Goal: Task Accomplishment & Management: Complete application form

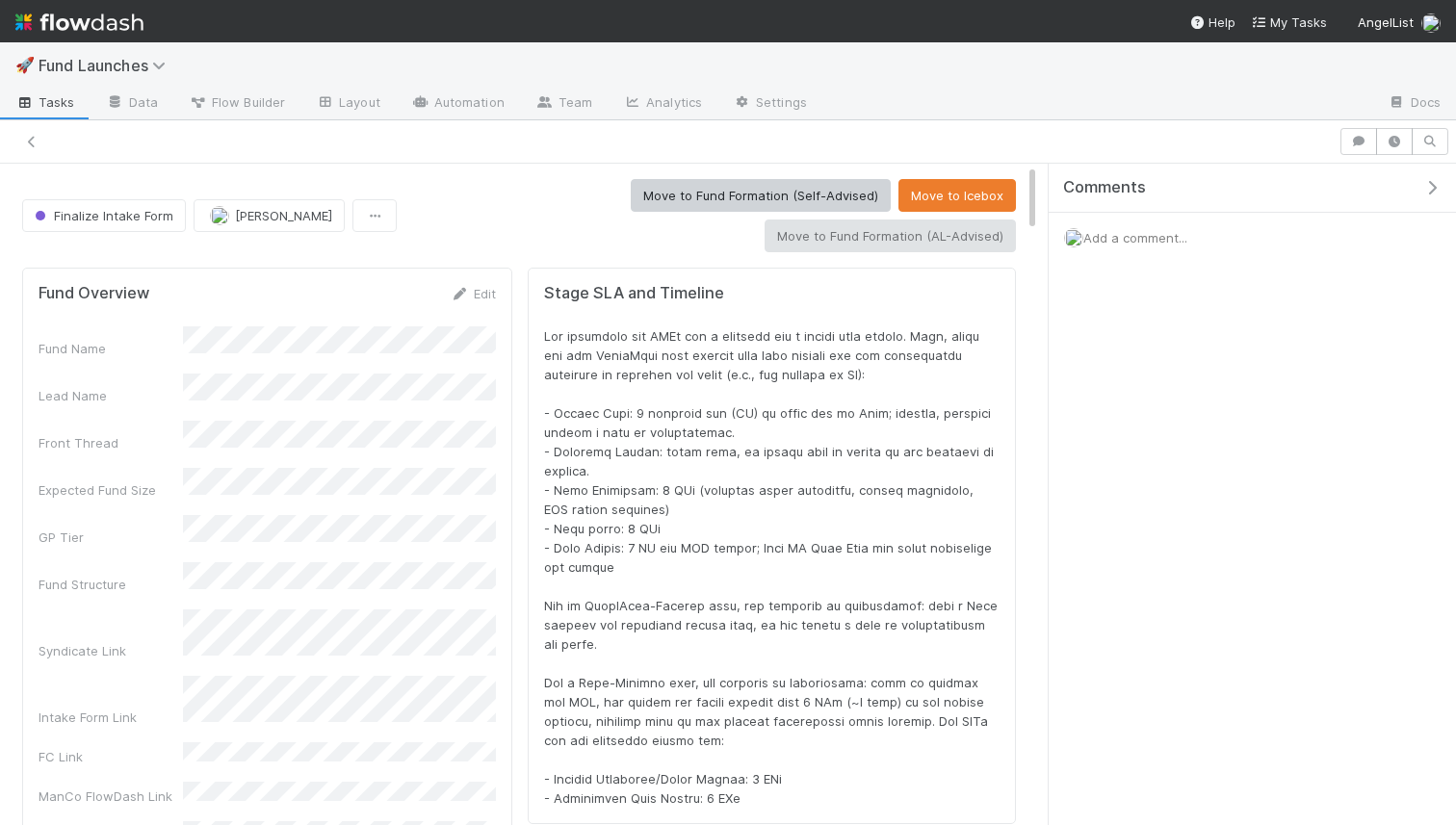
scroll to position [1, 1]
click at [631, 211] on button "Move to Fund Formation (Self-Advised)" at bounding box center [760, 195] width 260 height 33
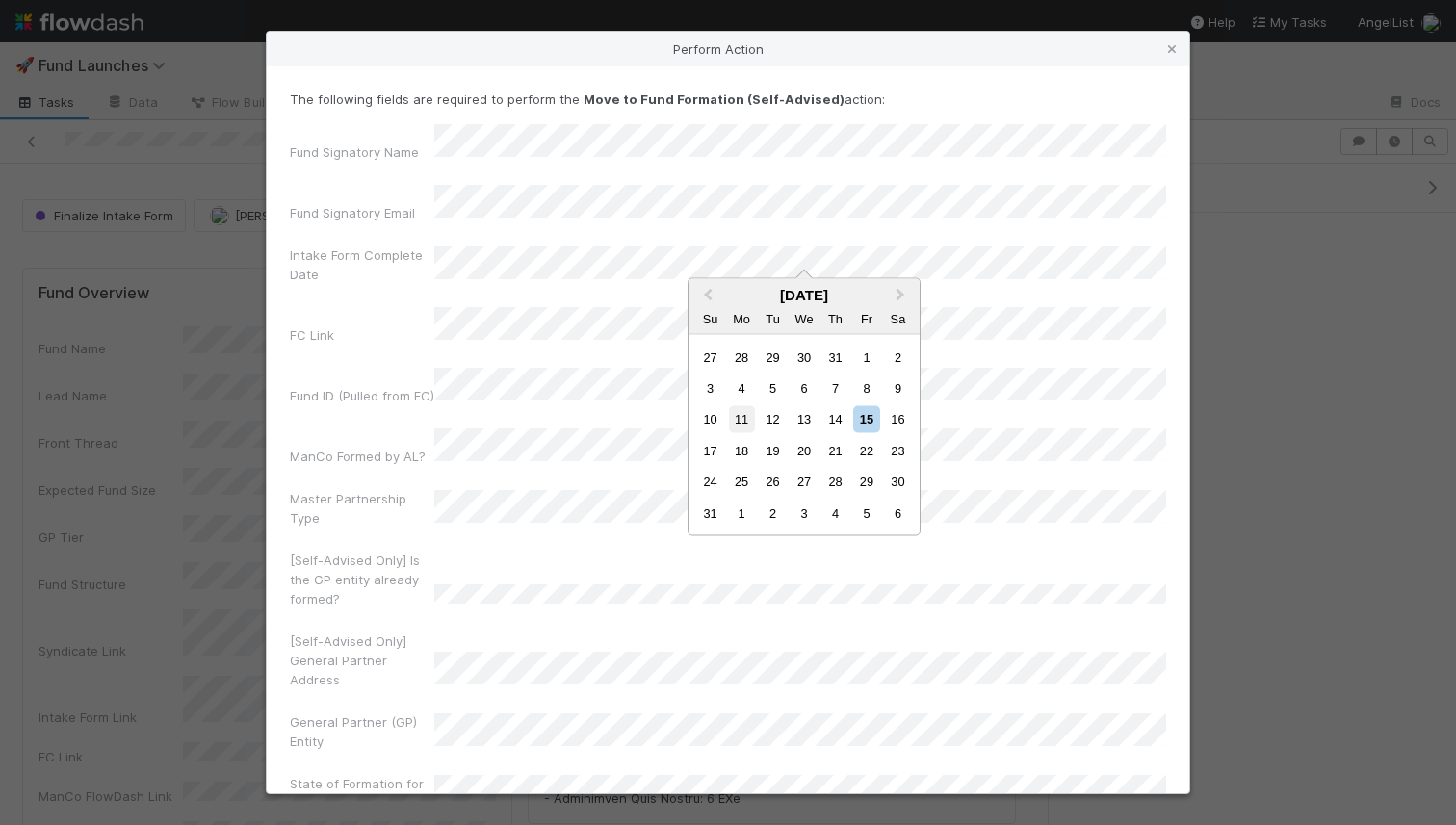
click at [748, 413] on div "11" at bounding box center [742, 419] width 26 height 26
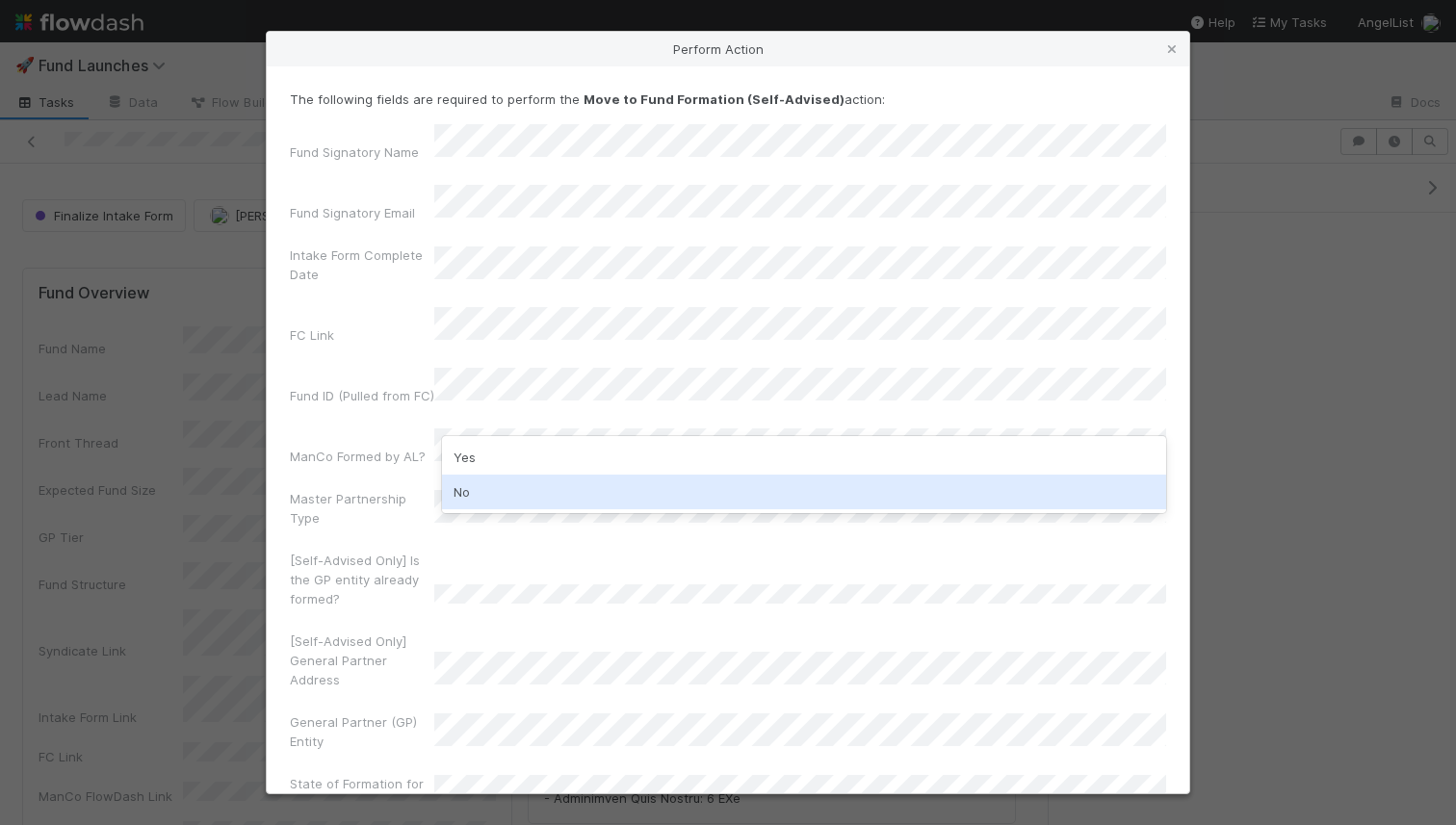
click at [509, 481] on div "No" at bounding box center [803, 491] width 725 height 35
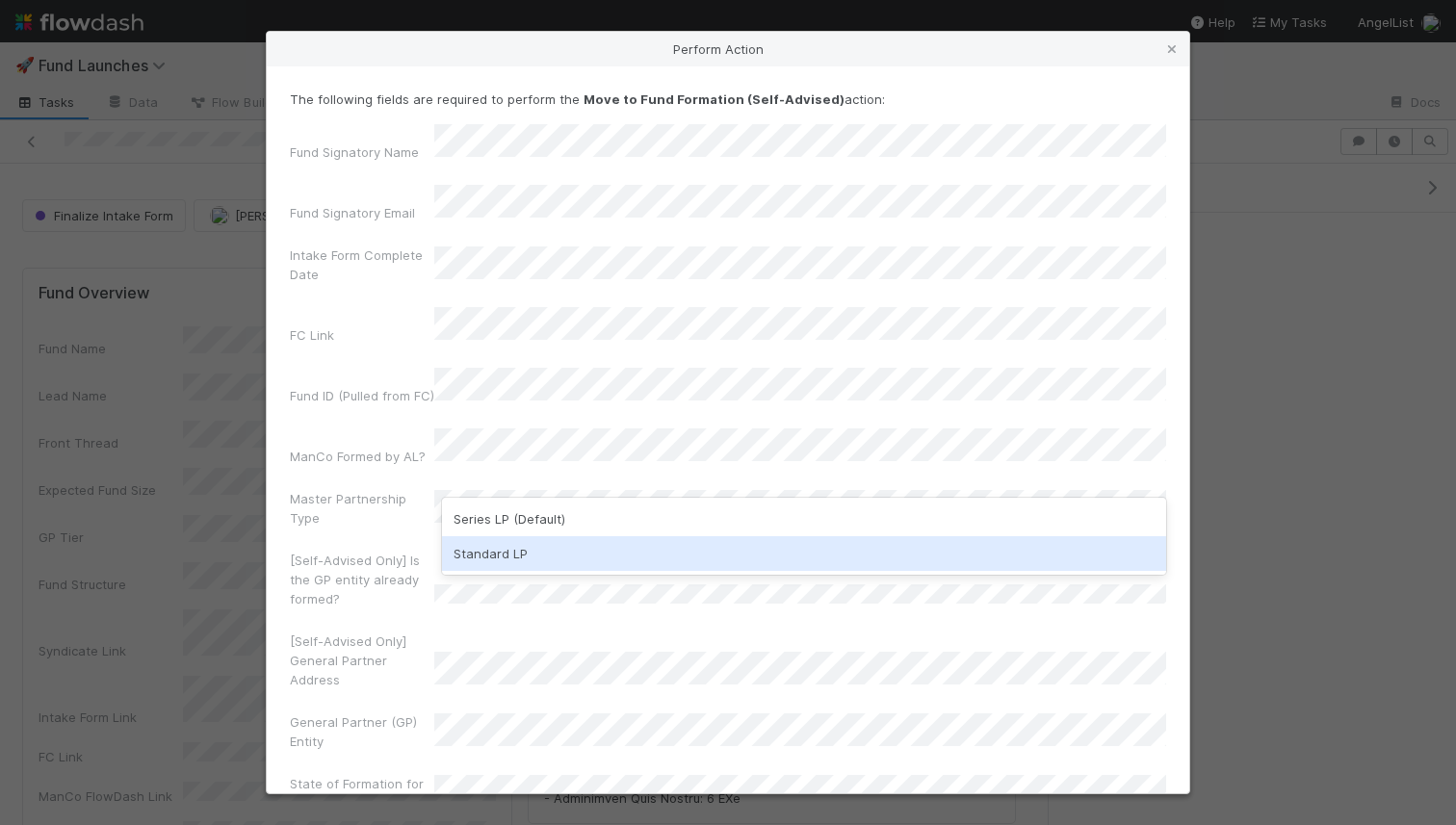
click at [544, 543] on div "Standard LP" at bounding box center [803, 553] width 725 height 35
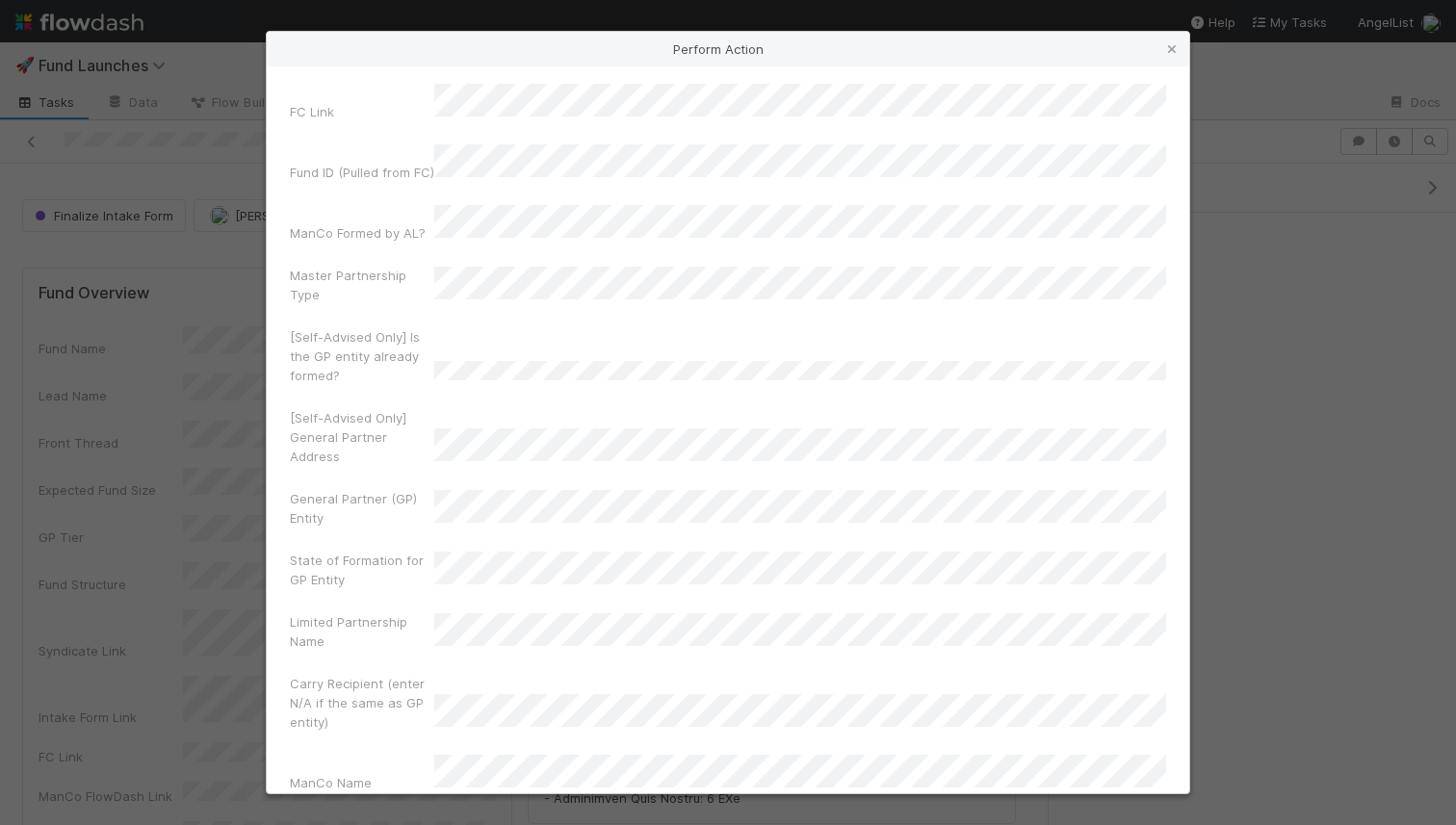
scroll to position [243, 0]
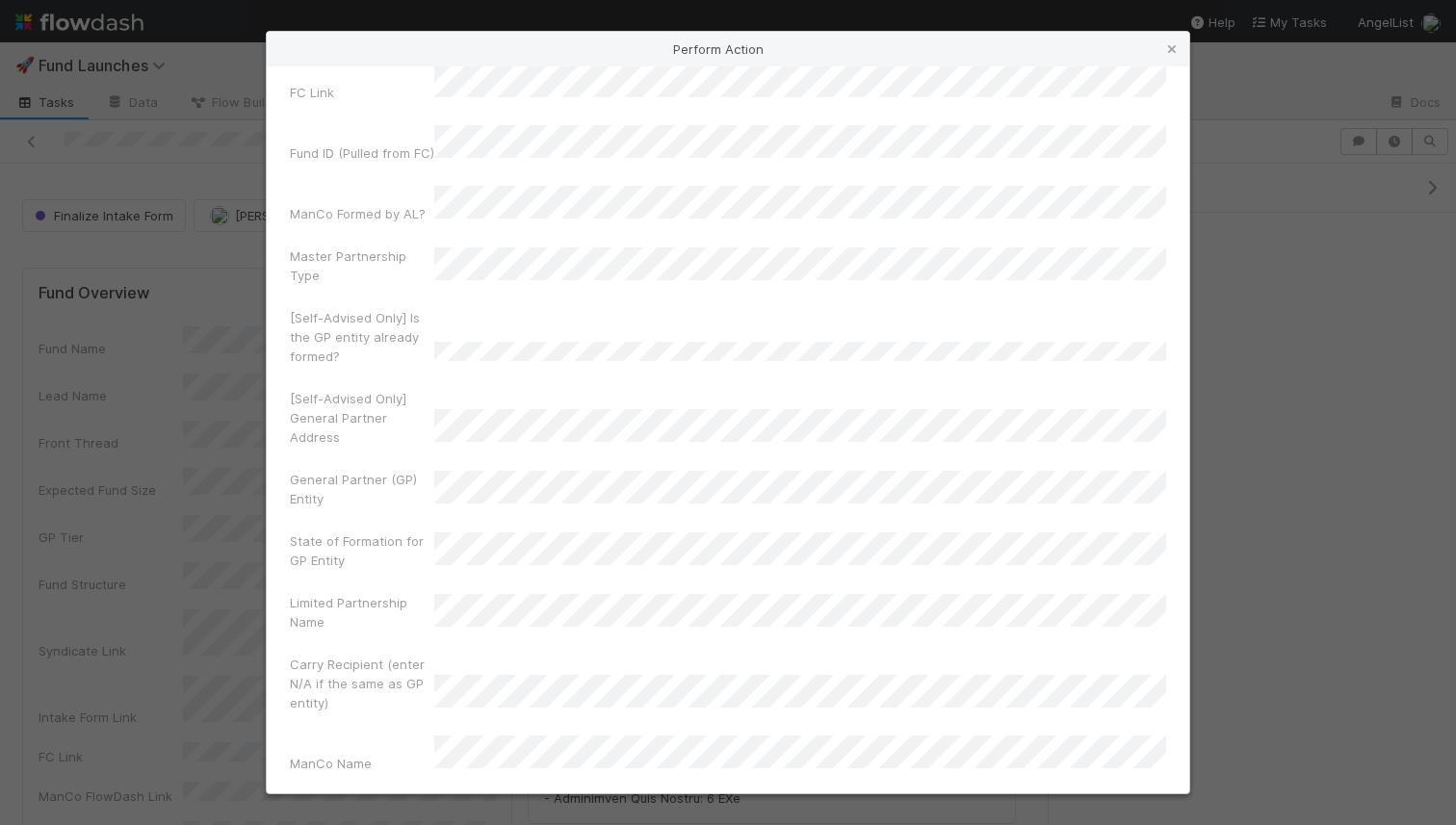
click at [405, 531] on label"] "State of Formation for GP Entity" at bounding box center [362, 550] width 145 height 39
click at [318, 389] on label"] "[Self-Advised Only] General Partner Address" at bounding box center [362, 417] width 145 height 58
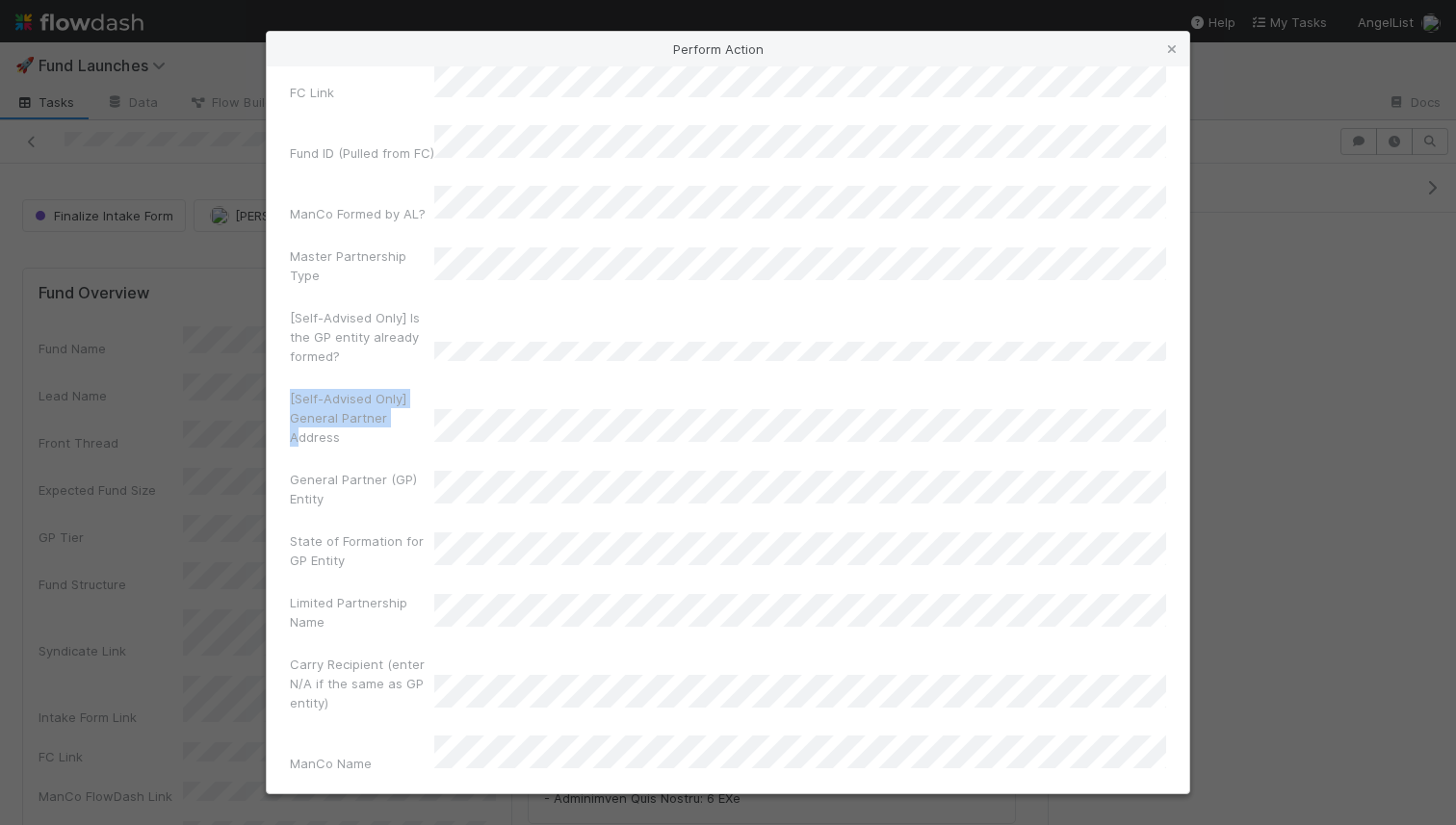
copy label"] "[Self-Advised Only] General Partner A"
click at [303, 389] on label"] "[Self-Advised Only] General Partner Address" at bounding box center [362, 417] width 145 height 58
drag, startPoint x: 338, startPoint y: 388, endPoint x: 291, endPoint y: 379, distance: 47.9
click at [291, 389] on label"] "[Self-Advised Only] General Partner Address" at bounding box center [362, 417] width 145 height 58
copy label"] "General Partner Address"
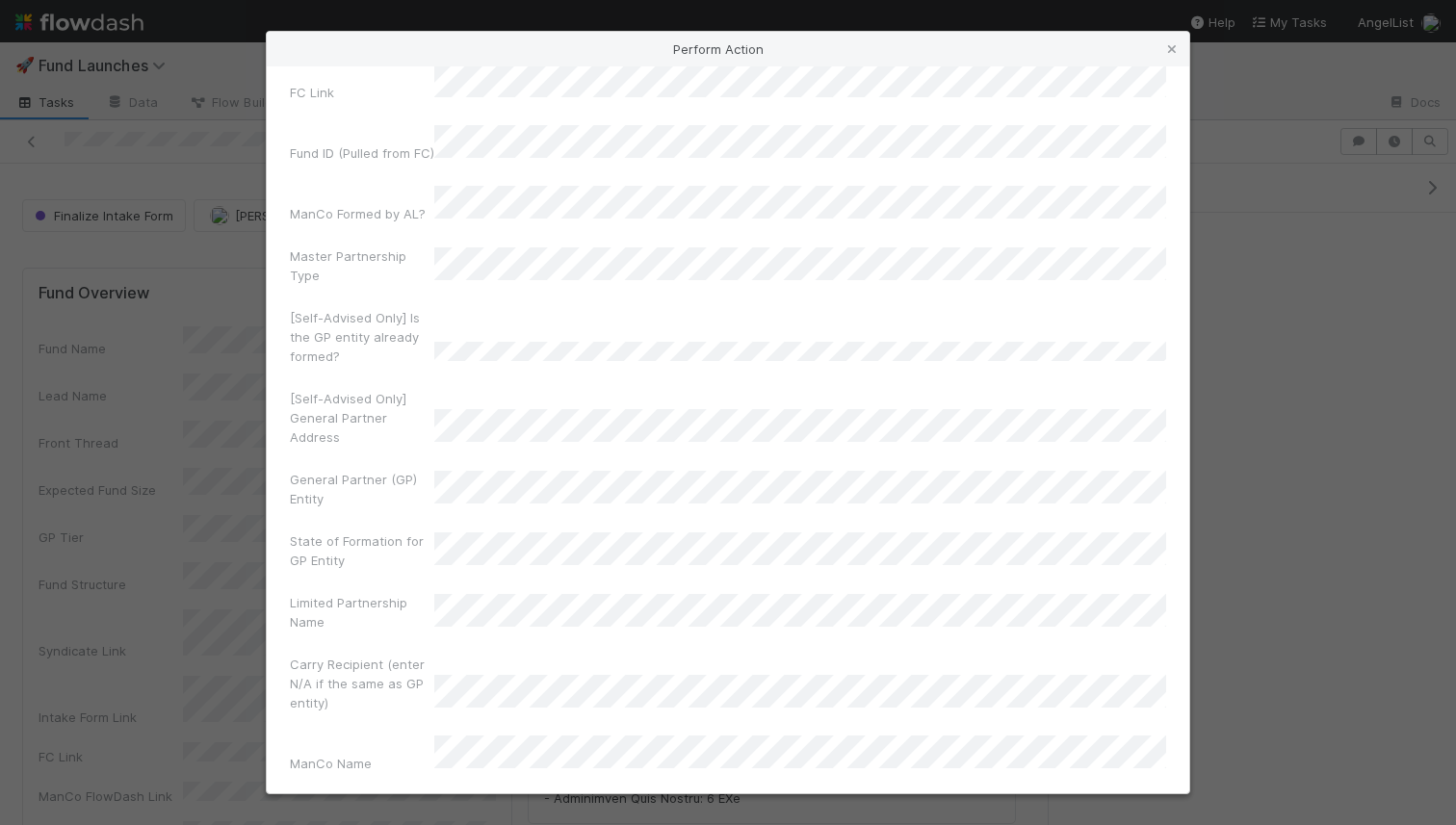
click at [298, 469] on label"] "General Partner (GP) Entity" at bounding box center [362, 488] width 145 height 39
drag, startPoint x: 298, startPoint y: 437, endPoint x: 316, endPoint y: 444, distance: 19.3
click at [316, 469] on label"] "General Partner (GP) Entity" at bounding box center [362, 488] width 145 height 39
copy label"] "General Partner (GP) Entity"
click at [297, 531] on label"] "State of Formation for GP Entity" at bounding box center [362, 550] width 145 height 39
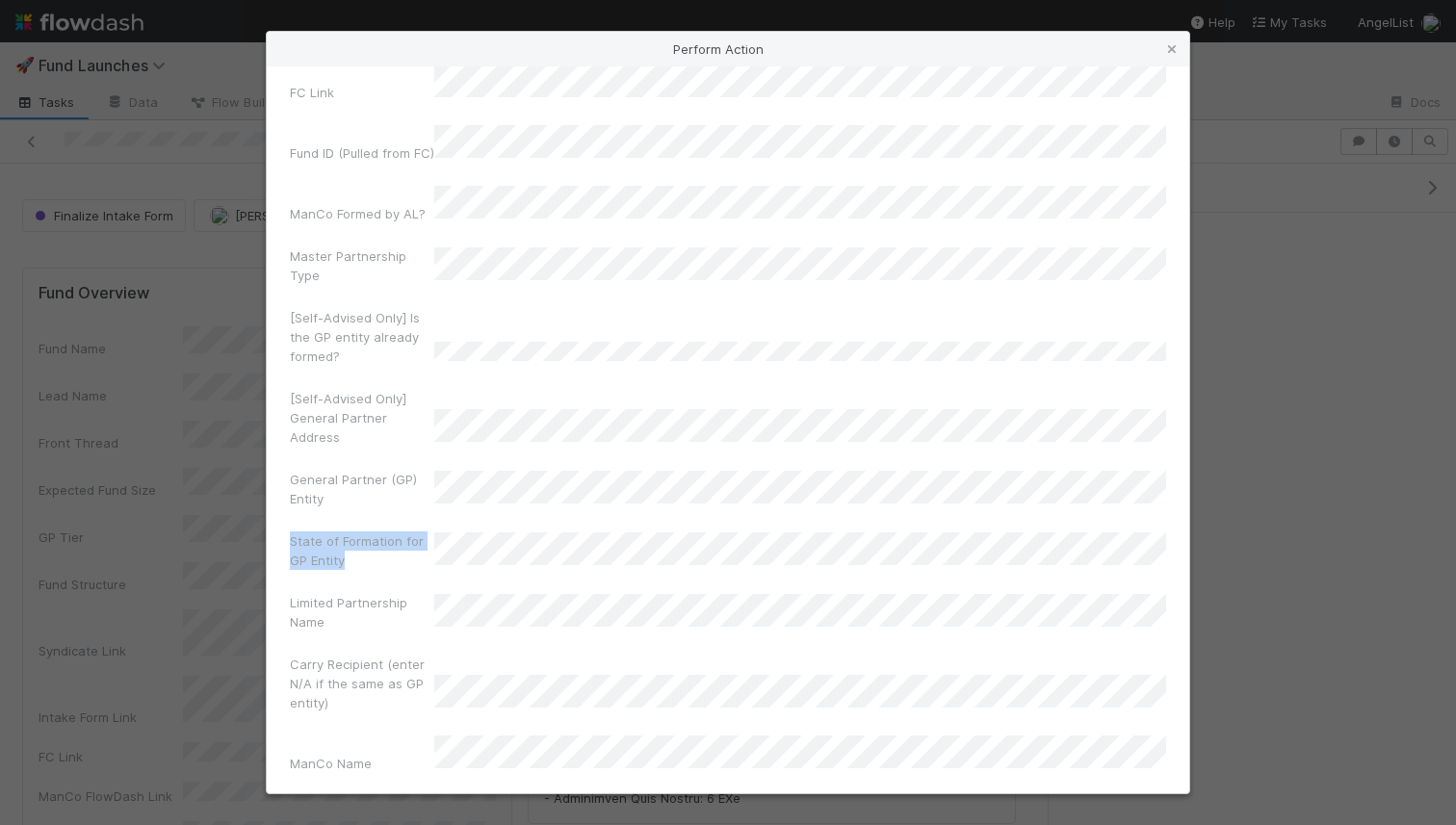
drag, startPoint x: 297, startPoint y: 493, endPoint x: 342, endPoint y: 511, distance: 48.5
click at [342, 531] on label"] "State of Formation for GP Entity" at bounding box center [362, 550] width 145 height 39
copy label"] "State of Formation for GP Entity"
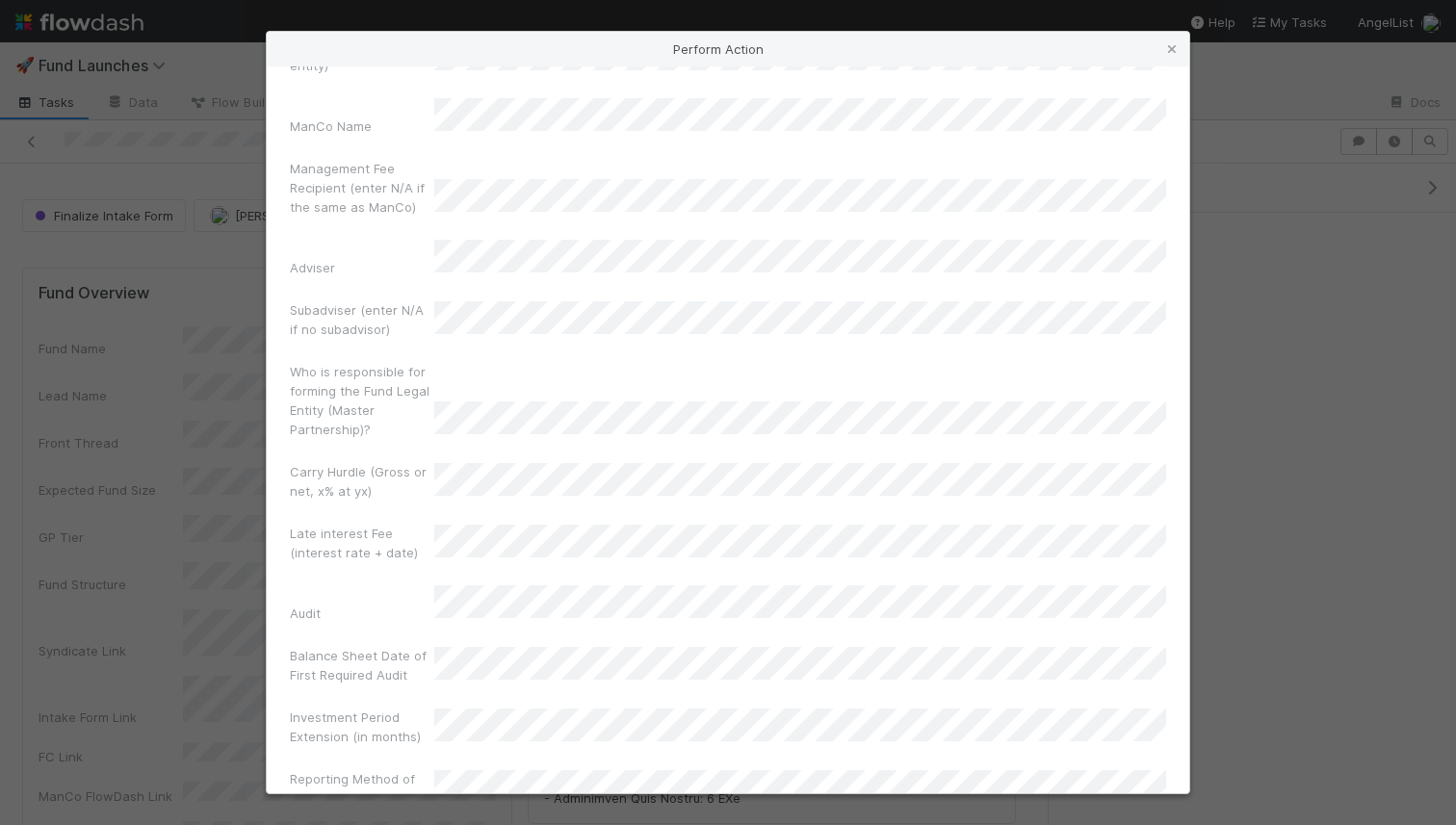
scroll to position [873, 0]
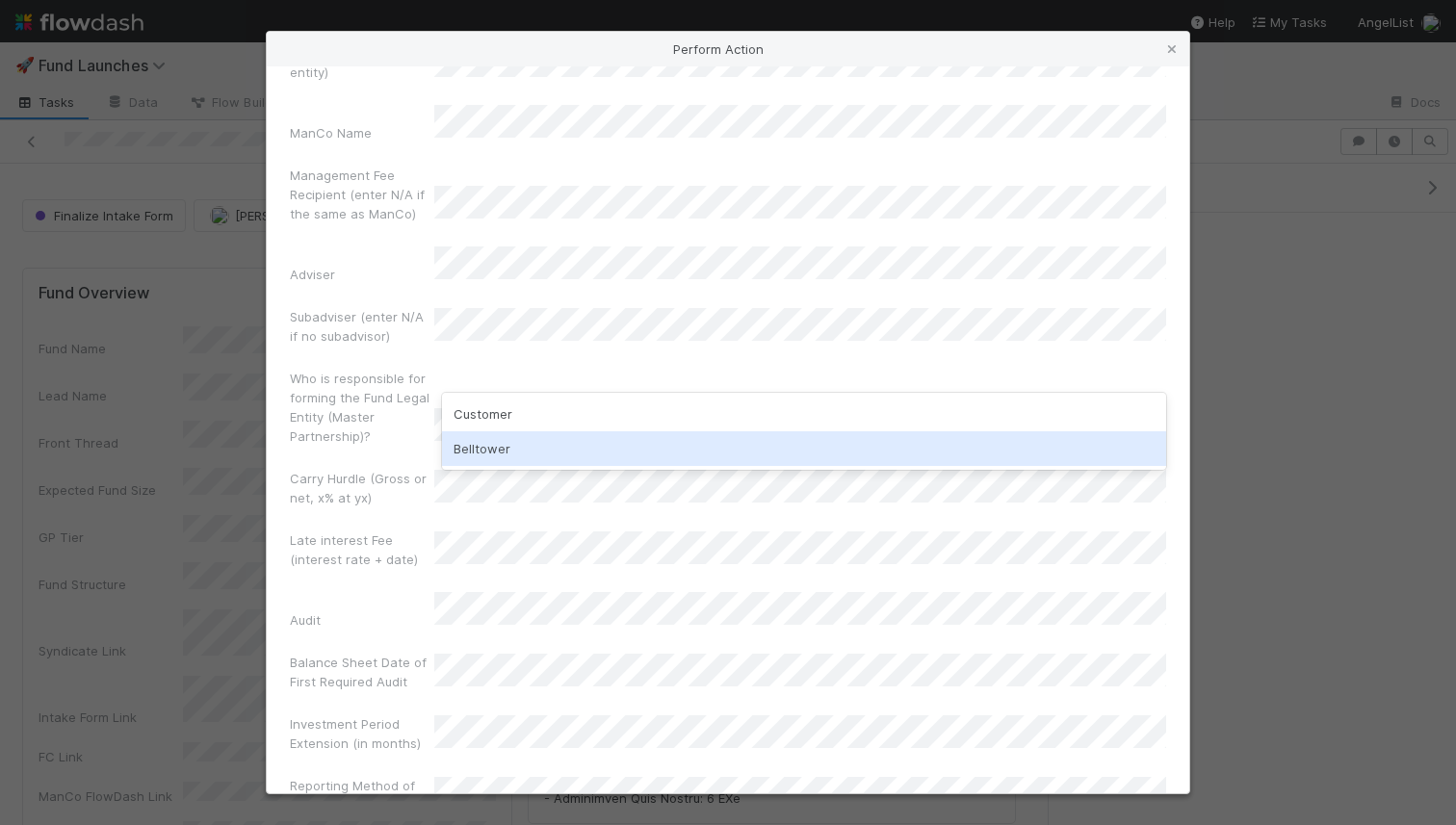
click at [544, 438] on div "Belltower" at bounding box center [803, 448] width 725 height 35
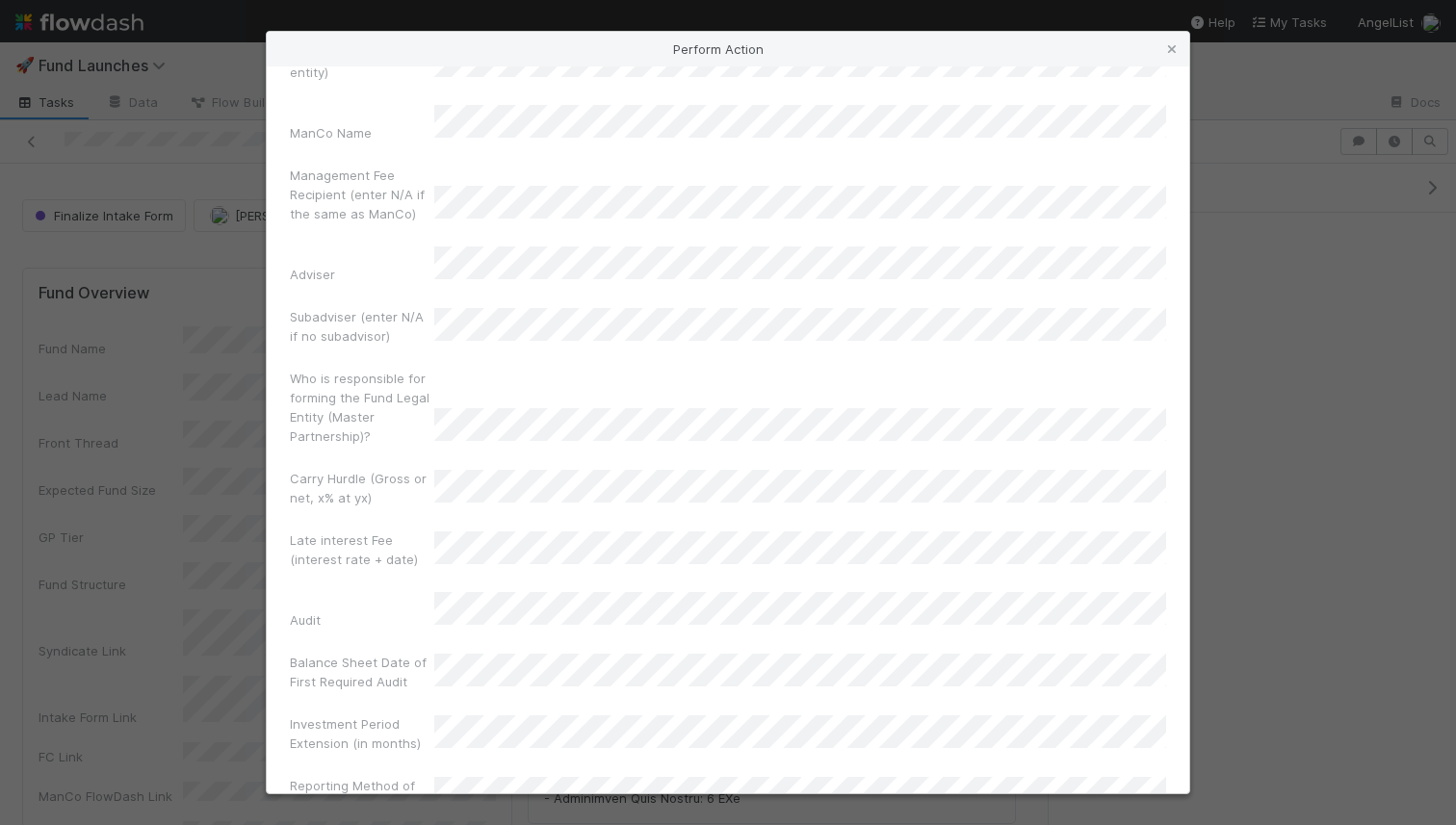
click at [570, 307] on div "Subadviser (enter N/A if no subadvisor)" at bounding box center [728, 330] width 876 height 46
click at [564, 287] on div "Fund Signatory Name Fund Signatory Email Intake Form Complete Date FC Link Fund…" at bounding box center [728, 199] width 876 height 1897
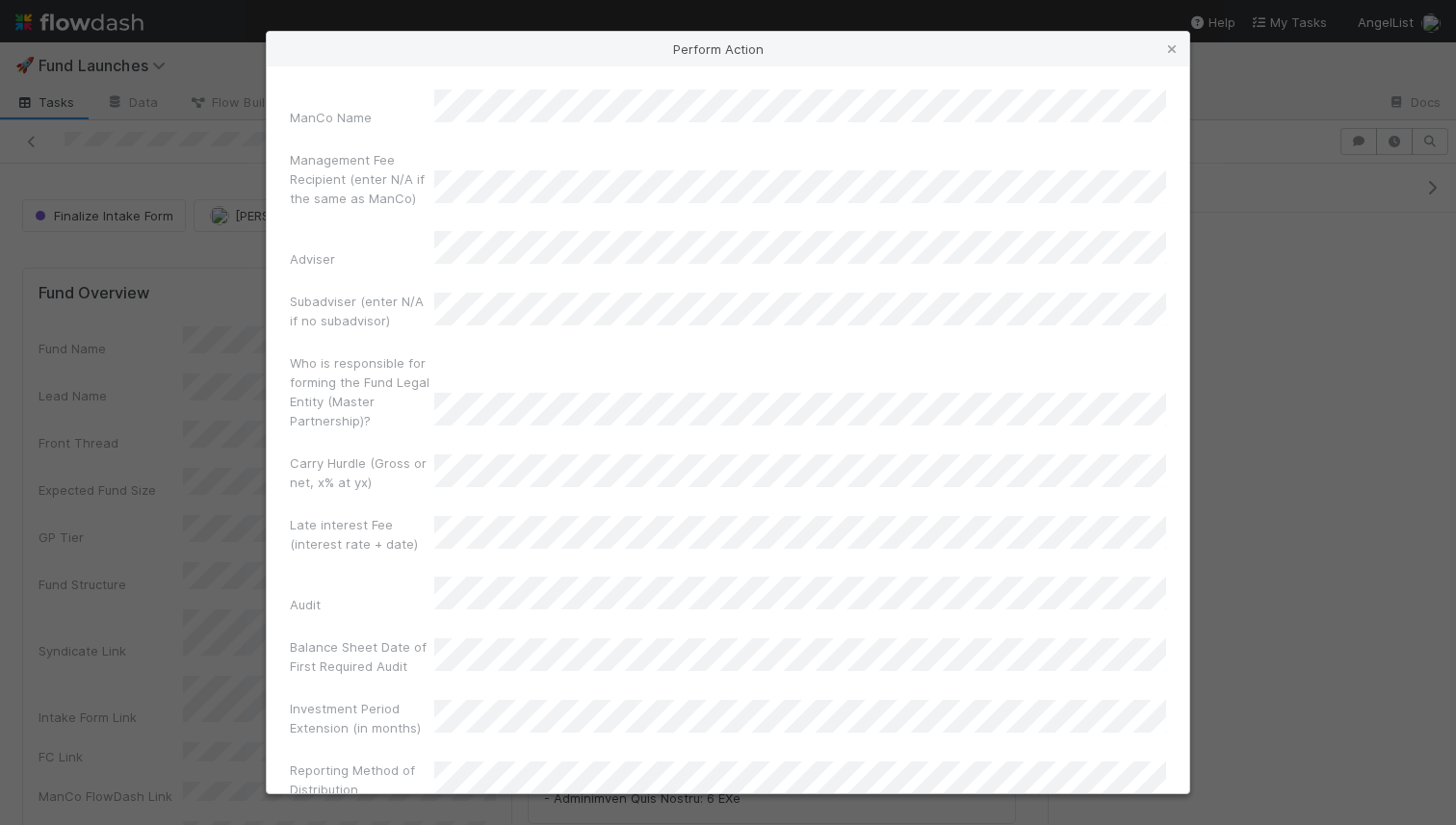
scroll to position [894, 0]
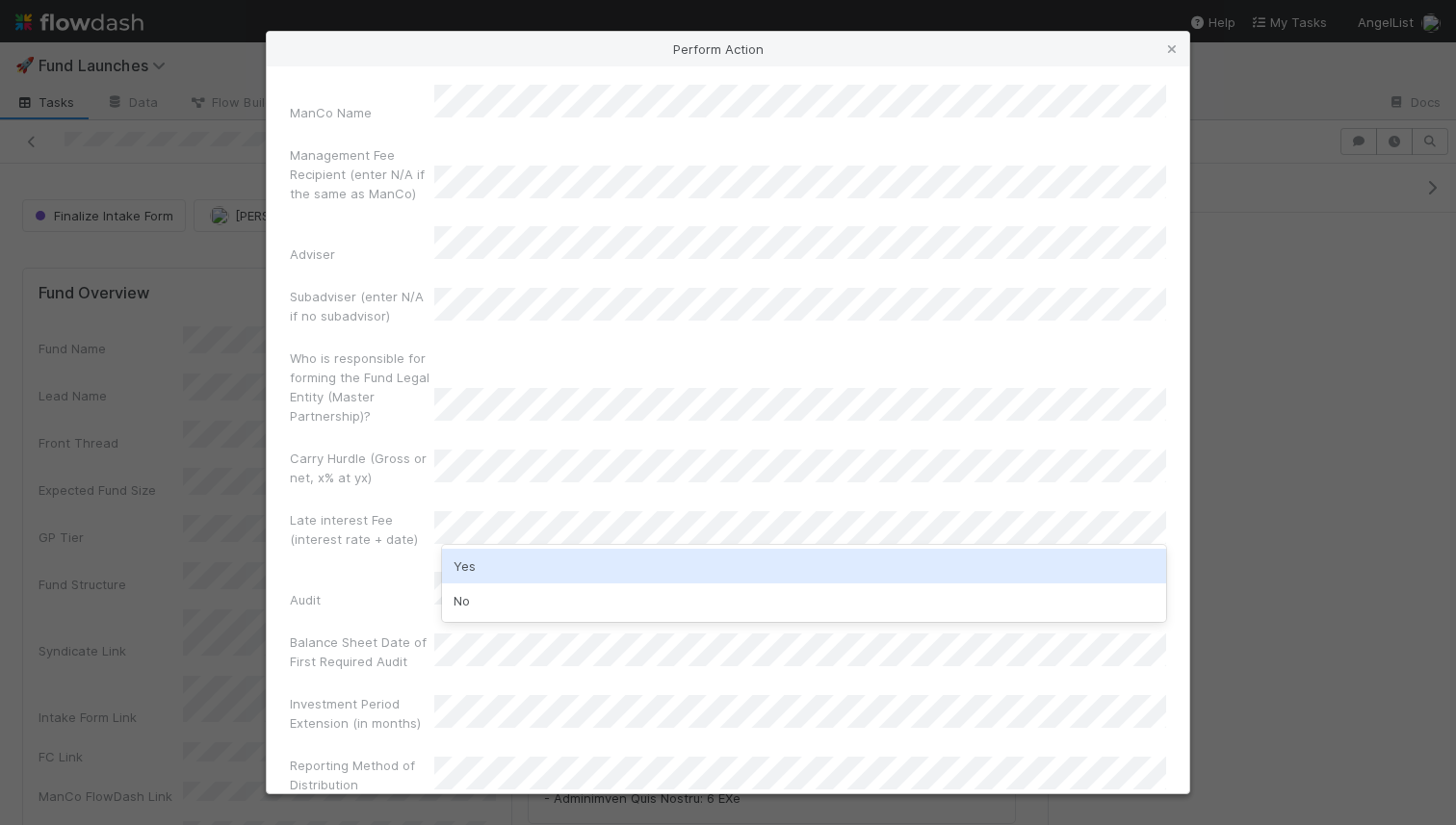
click at [549, 574] on div "Yes" at bounding box center [803, 565] width 725 height 35
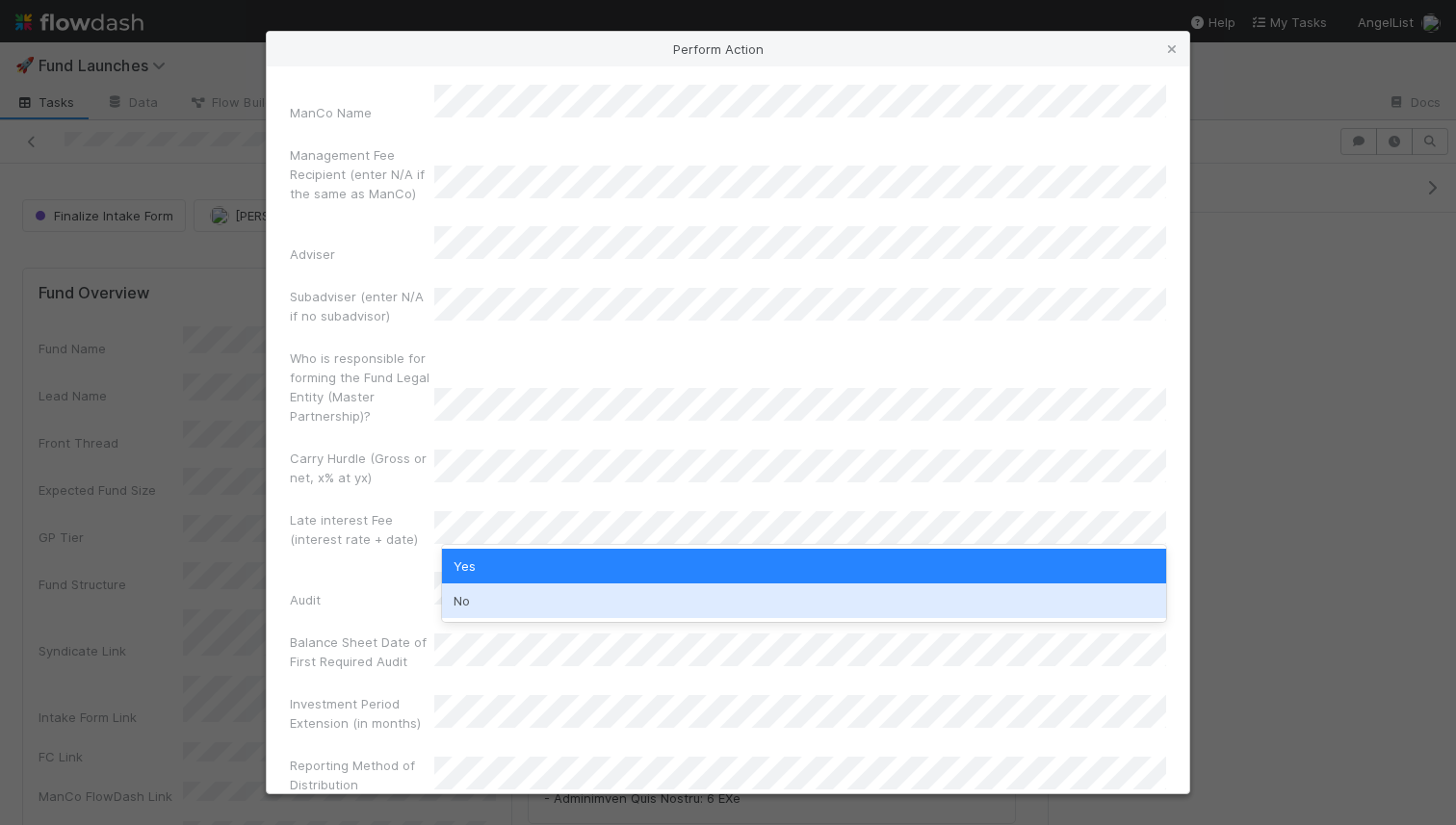
click at [432, 666] on div "Fund Signatory Name Fund Signatory Email Intake Form Complete Date FC Link Fund…" at bounding box center [728, 179] width 876 height 1897
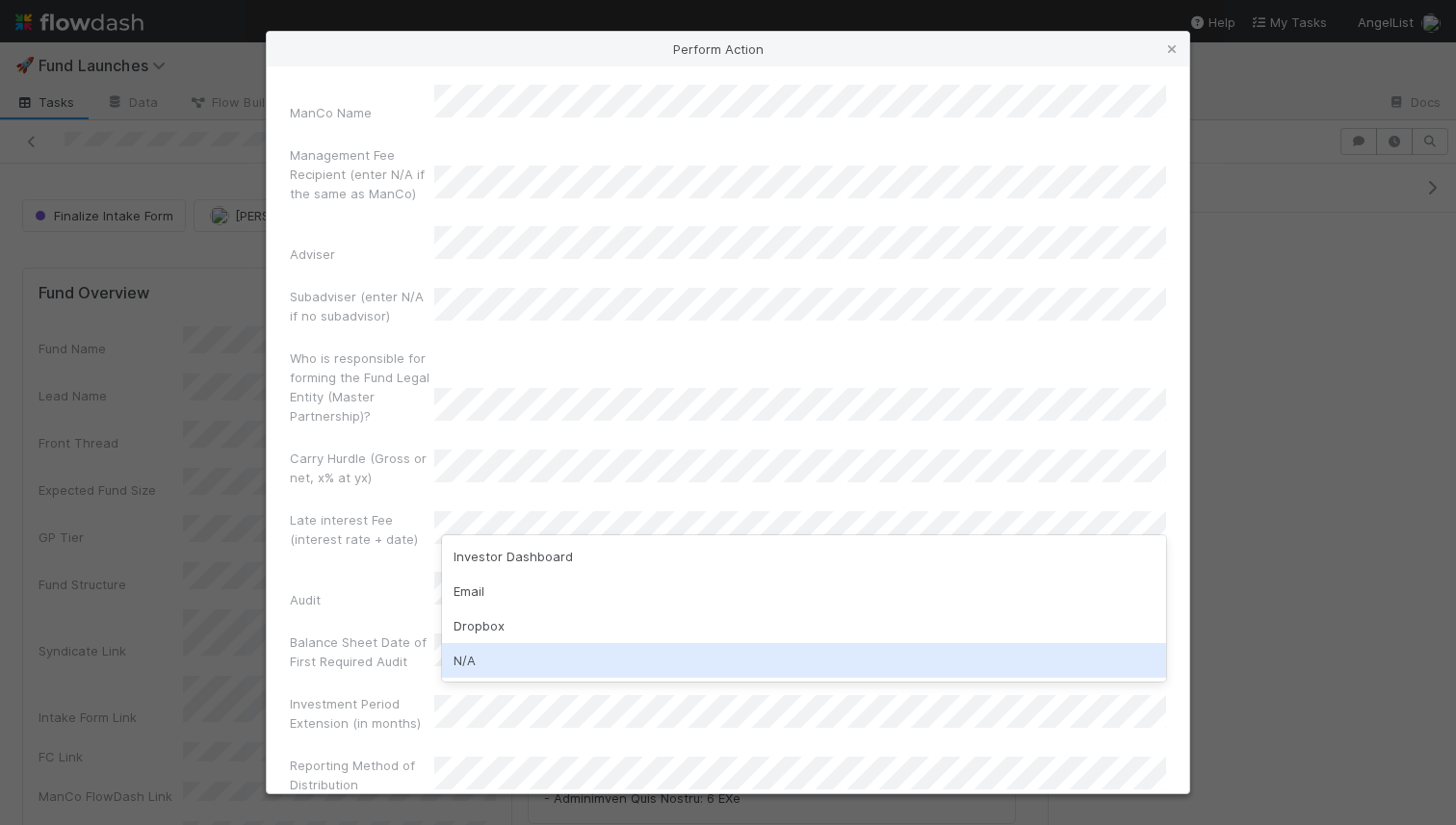
click at [507, 654] on div "N/A" at bounding box center [803, 660] width 725 height 35
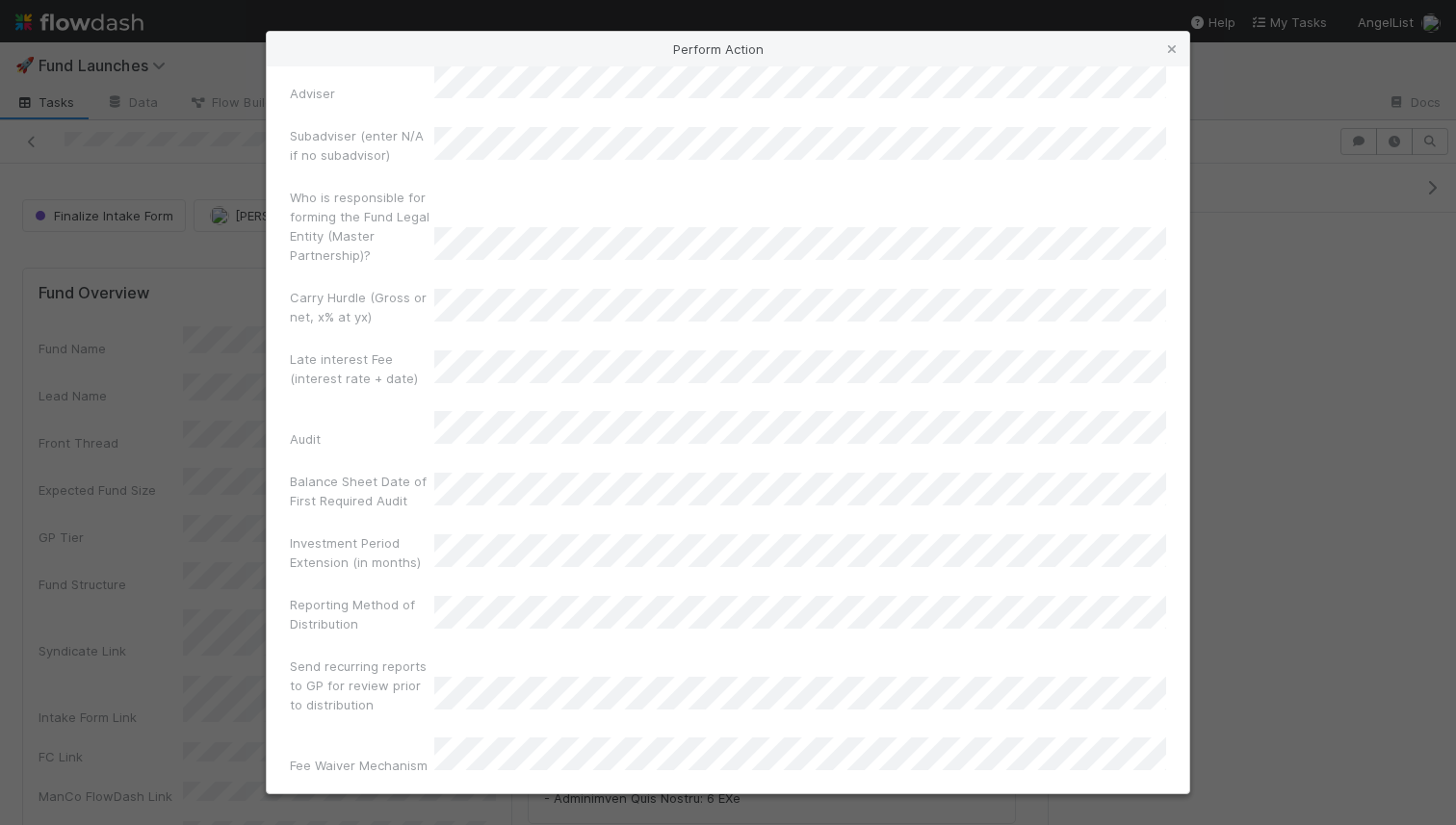
scroll to position [1175, 0]
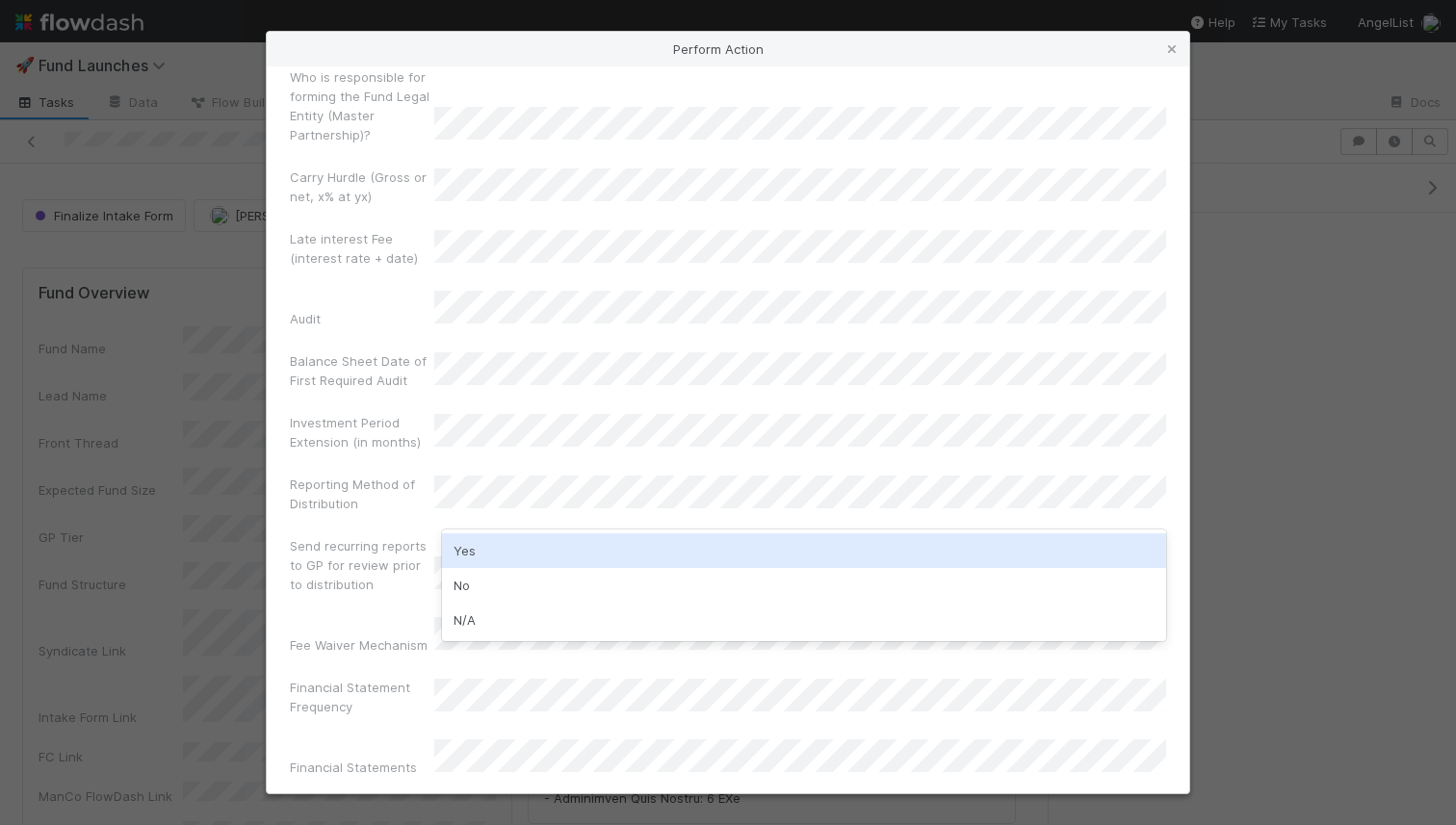
click at [490, 543] on div "Yes" at bounding box center [803, 550] width 725 height 35
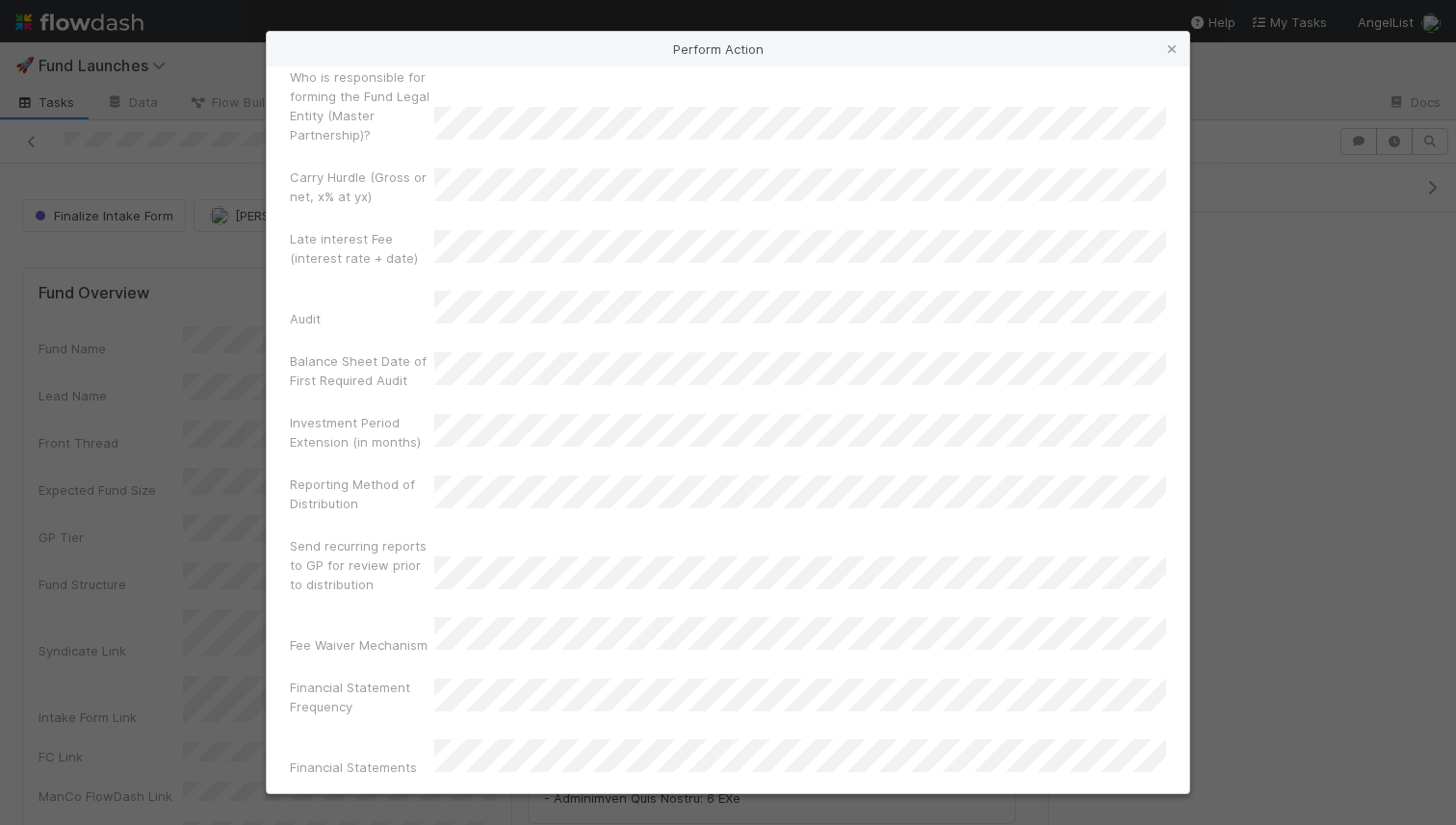
click at [504, 474] on div "Reporting Method of Distribution" at bounding box center [728, 497] width 876 height 46
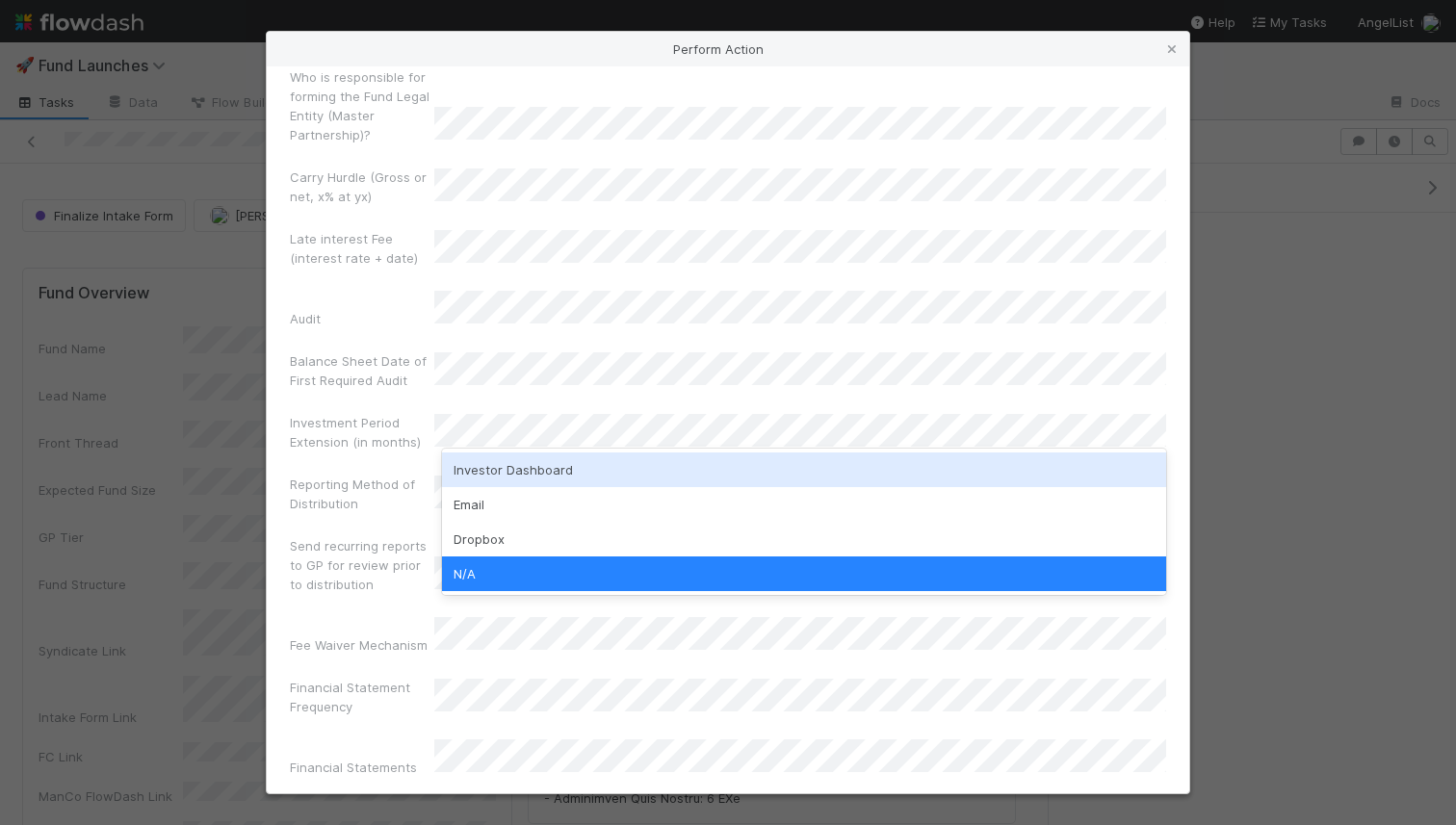
click at [508, 478] on div "Investor Dashboard" at bounding box center [803, 469] width 725 height 35
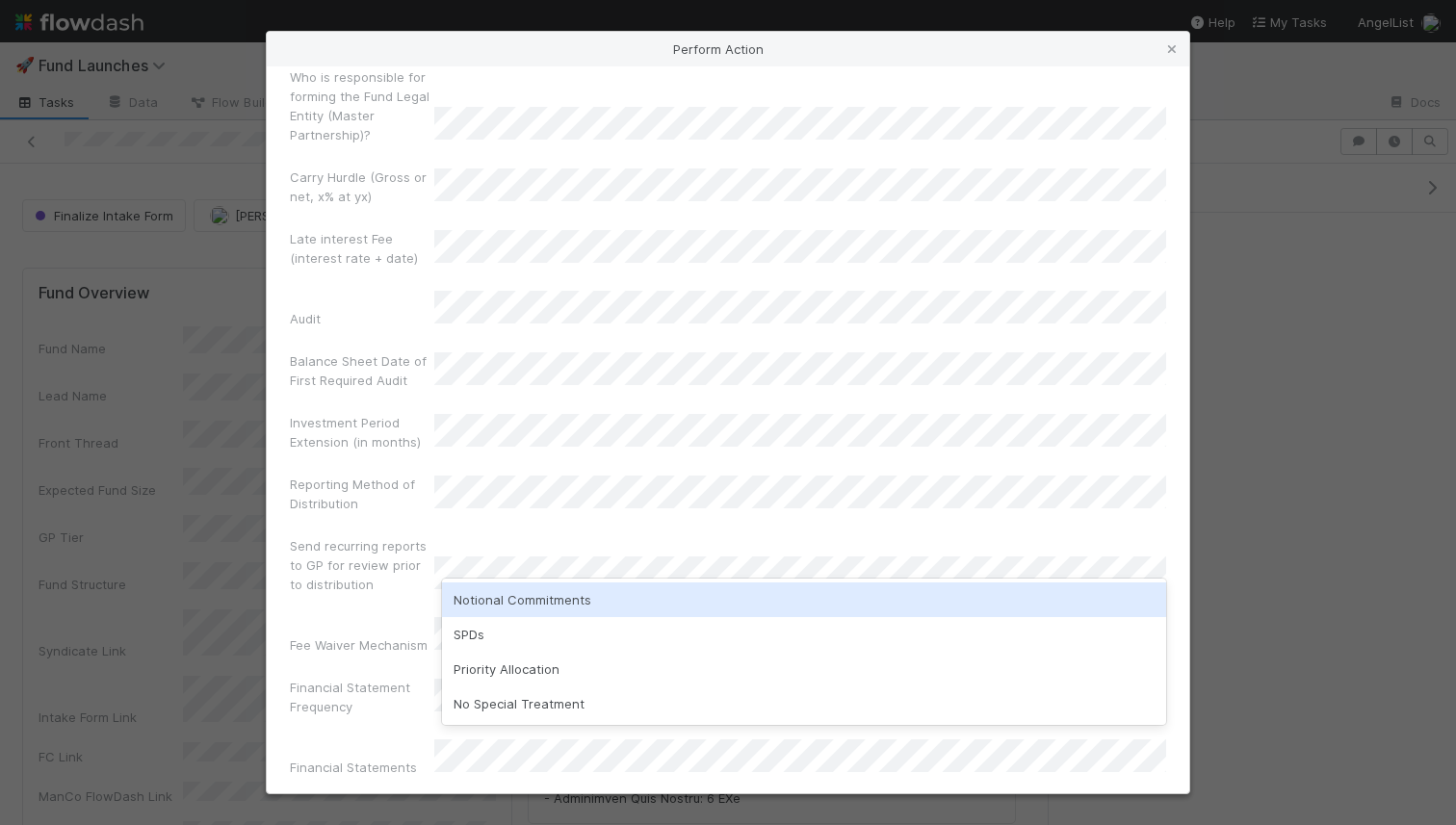
click at [484, 596] on div "Notional Commitments" at bounding box center [803, 599] width 725 height 35
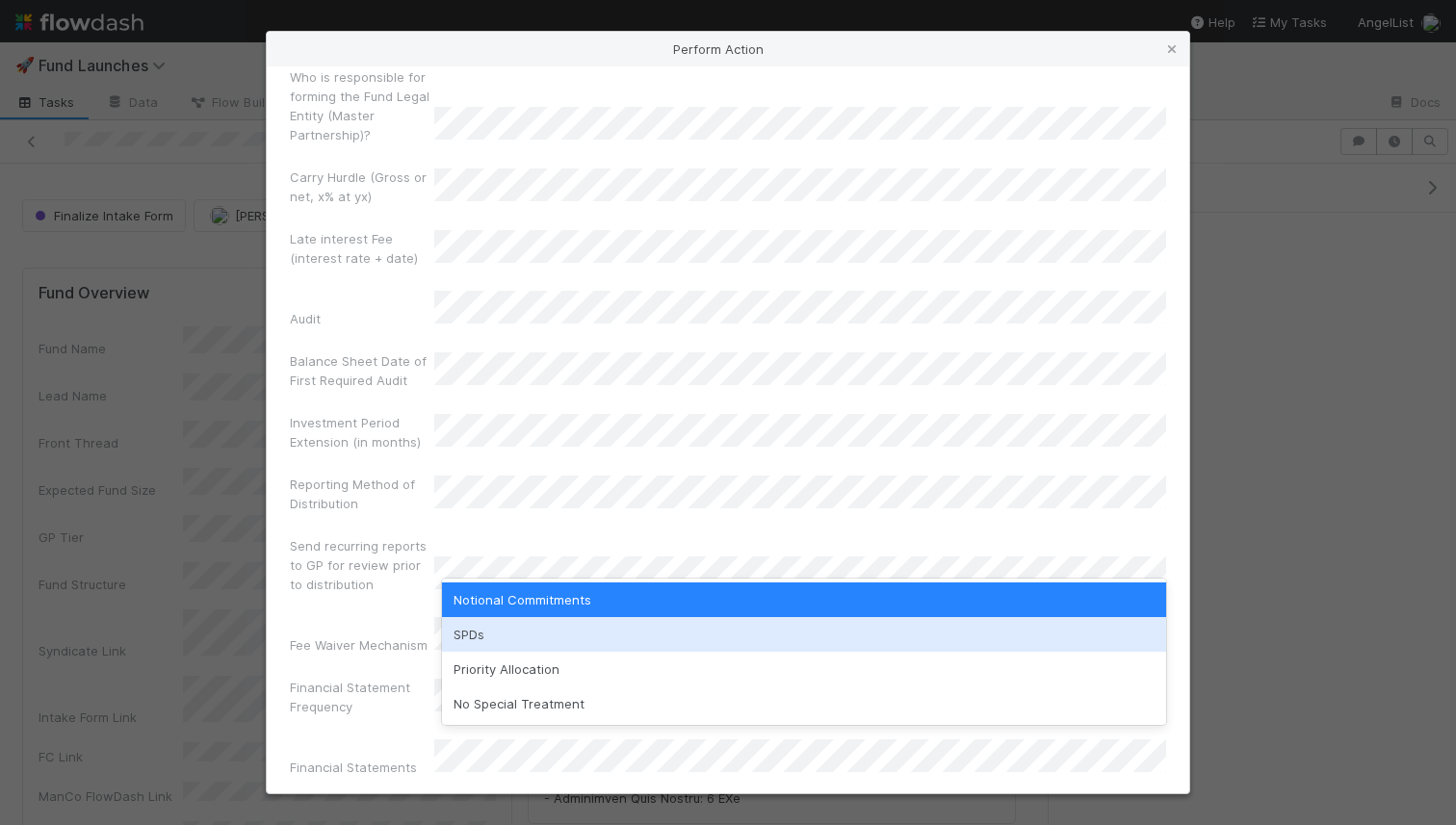
click at [506, 641] on div "SPDs" at bounding box center [803, 634] width 725 height 35
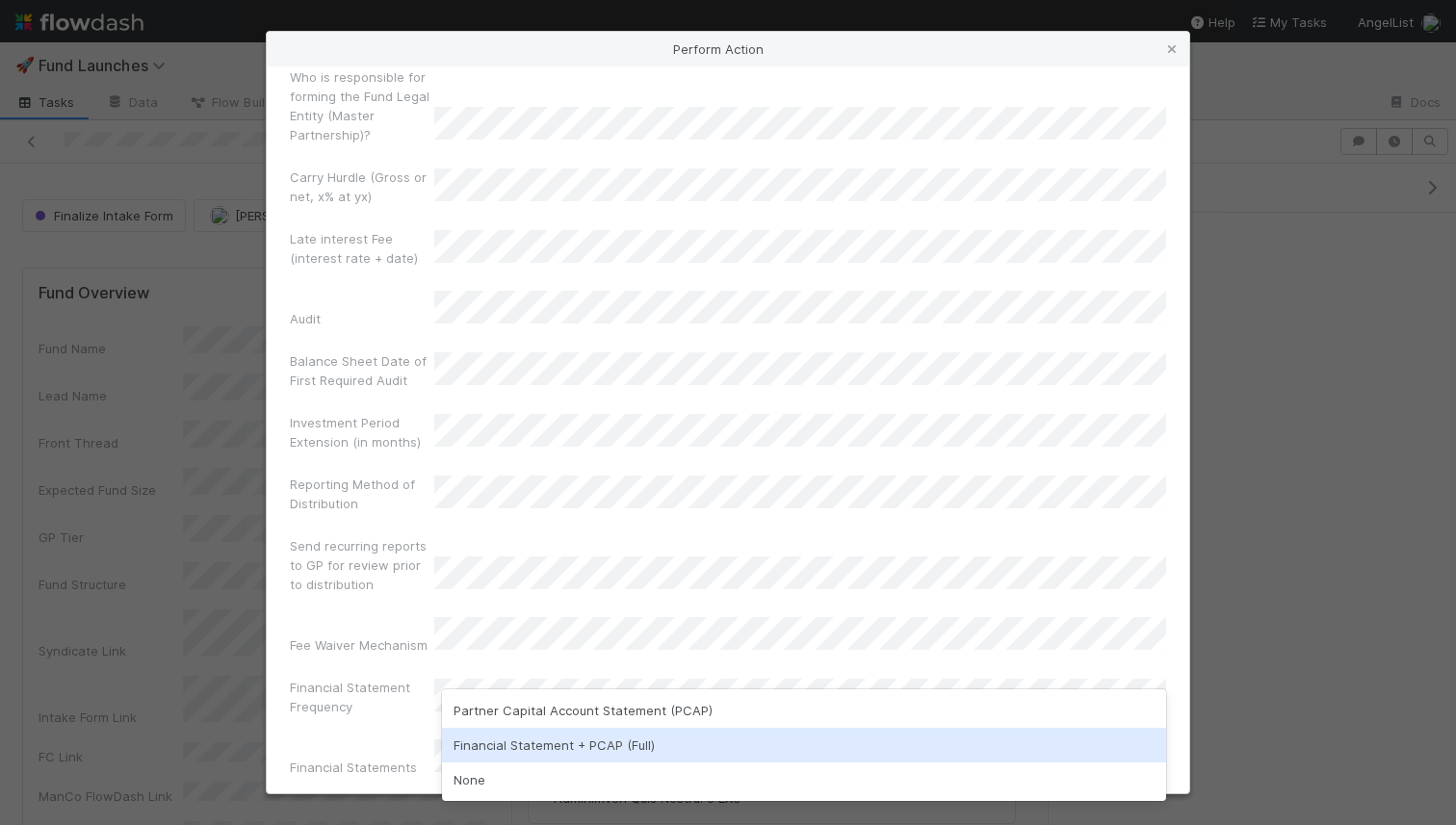
click at [499, 745] on div "Financial Statement + PCAP (Full)" at bounding box center [803, 745] width 725 height 35
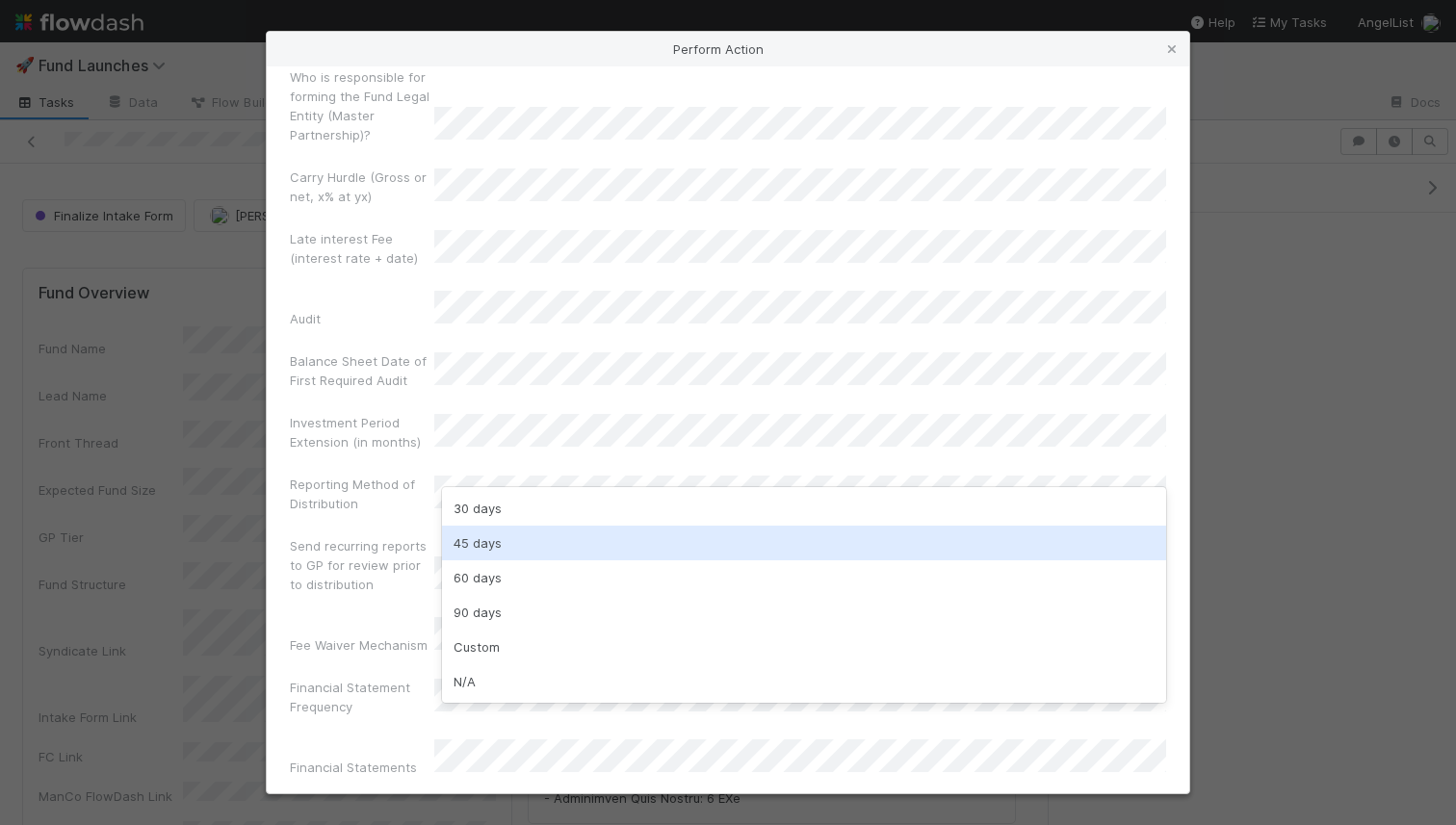
click at [520, 547] on div "45 days" at bounding box center [803, 542] width 725 height 35
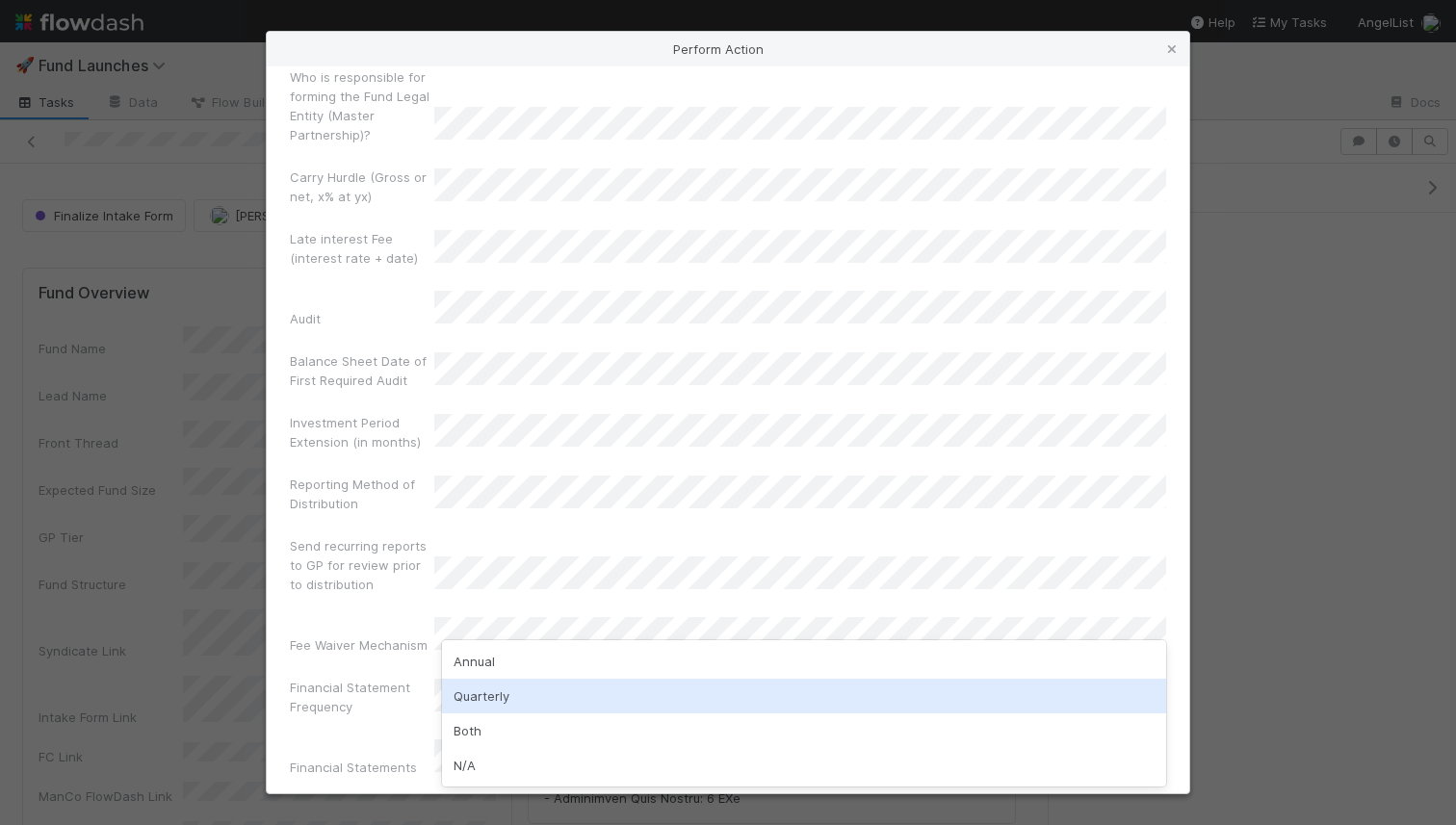
click at [476, 688] on div "Quarterly" at bounding box center [803, 696] width 725 height 35
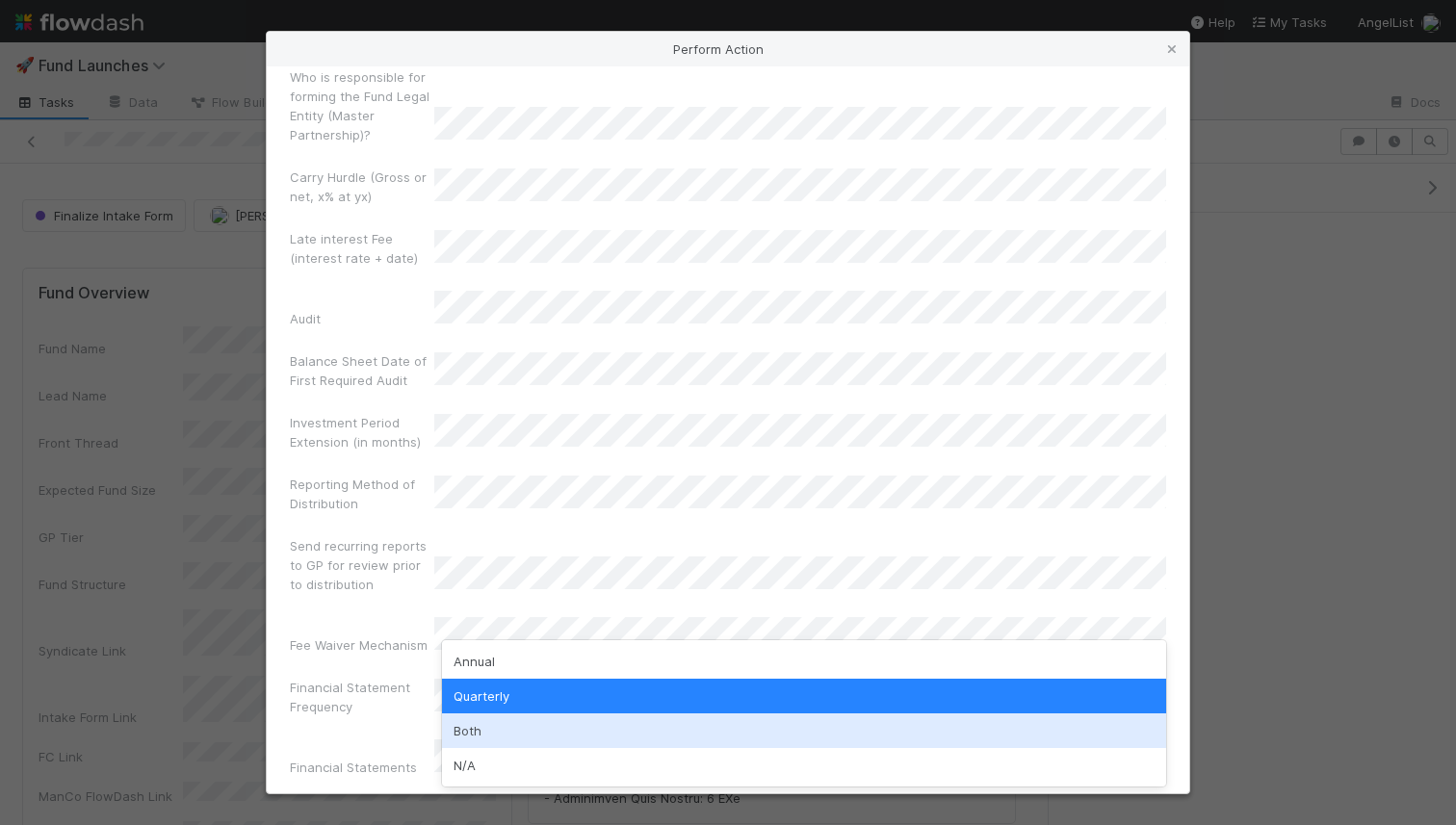
click at [476, 716] on div "Both" at bounding box center [803, 730] width 725 height 35
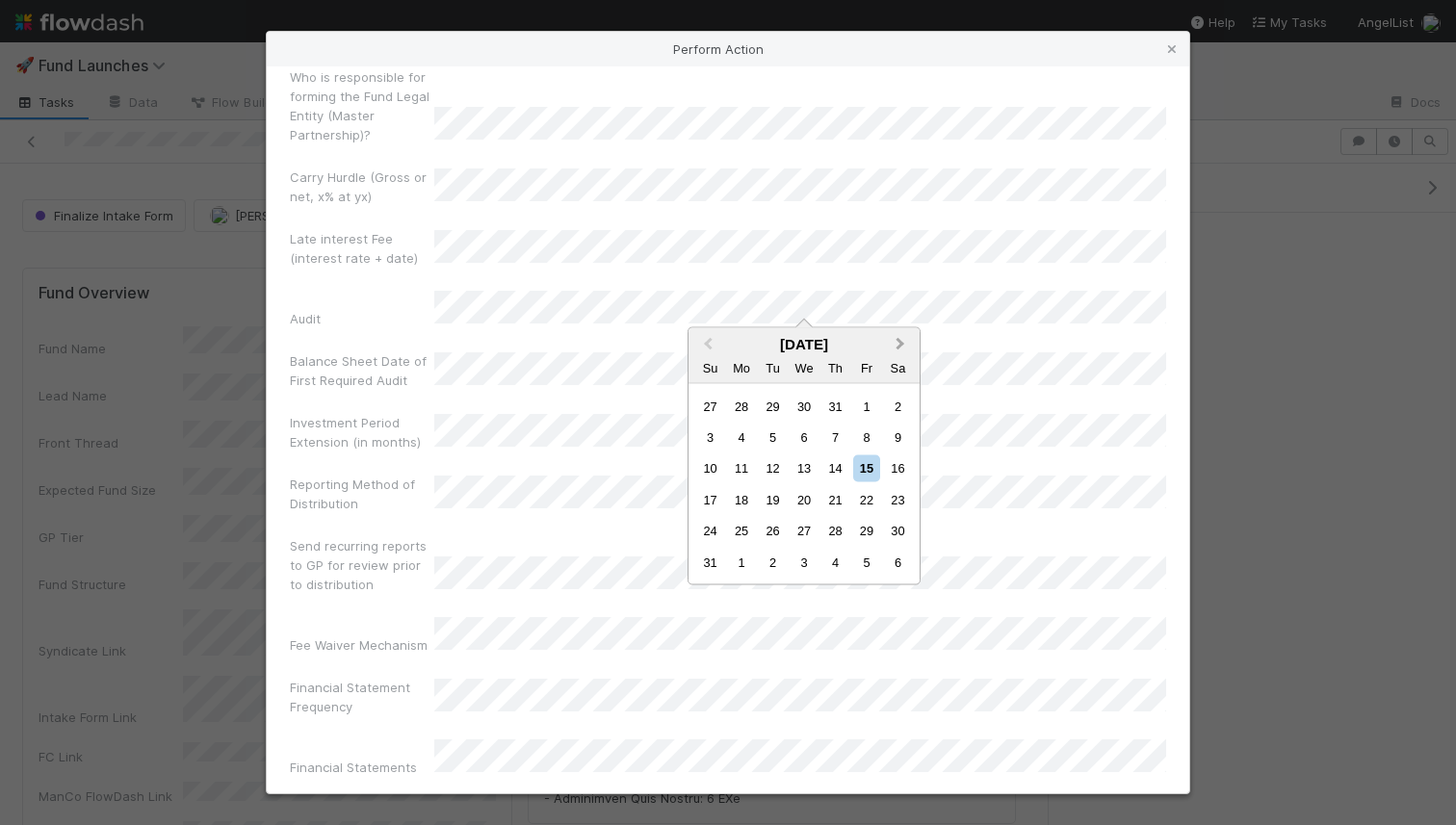
click at [898, 333] on button "Next Month" at bounding box center [902, 346] width 31 height 31
click at [808, 467] on div "15" at bounding box center [803, 468] width 26 height 26
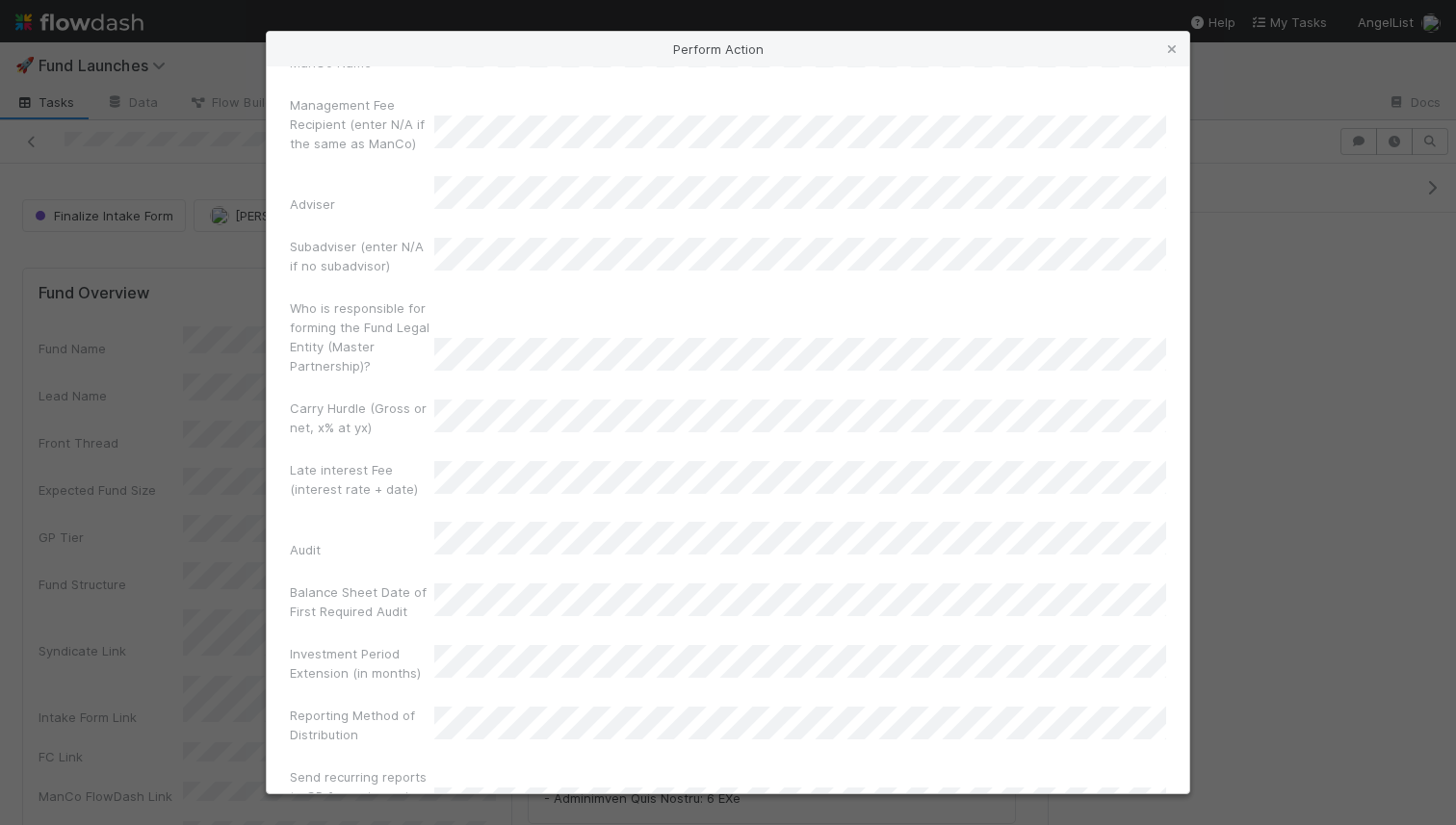
scroll to position [866, 0]
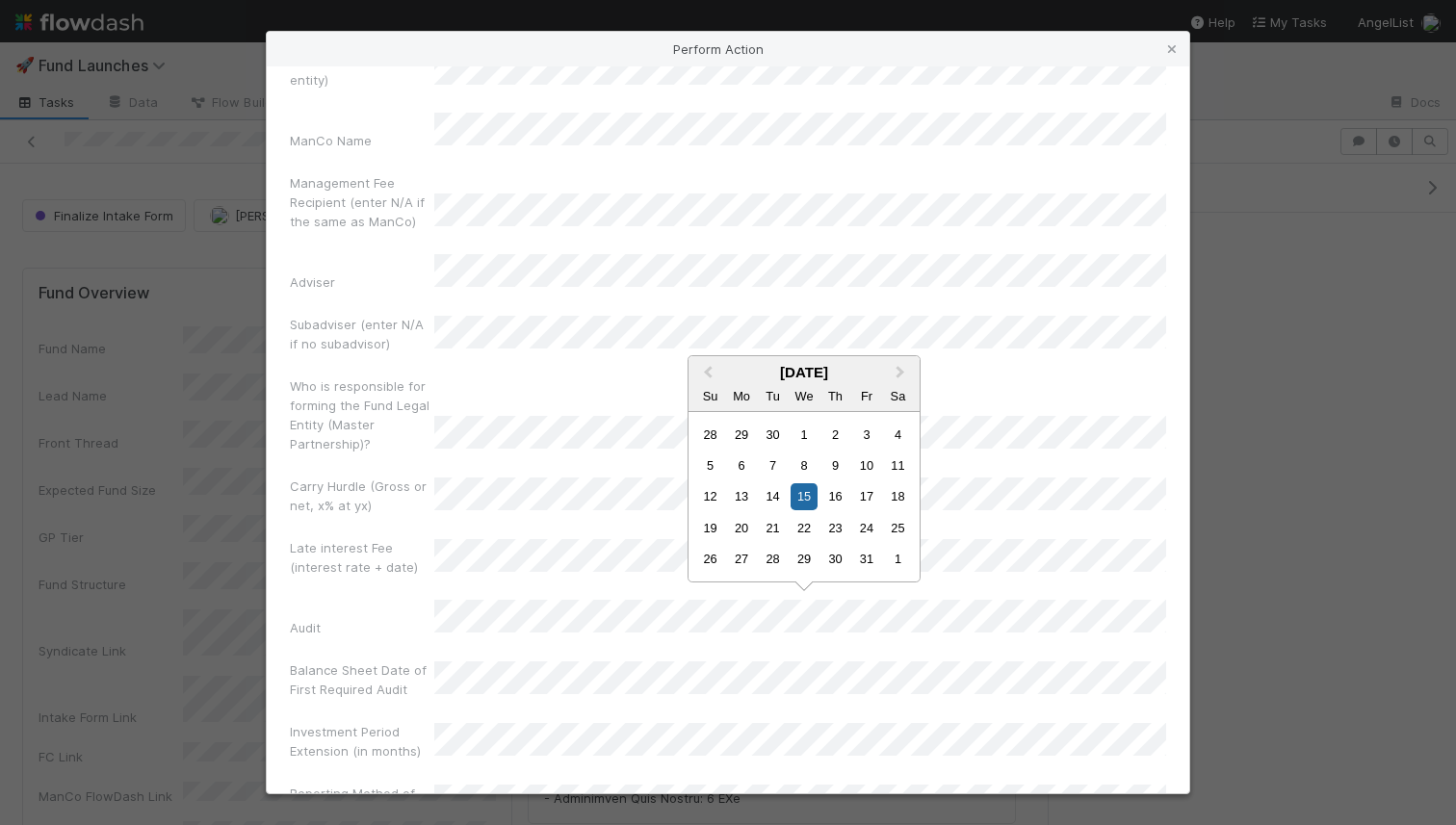
click at [410, 660] on label"] "Balance Sheet Date of First Required Audit" at bounding box center [362, 679] width 145 height 39
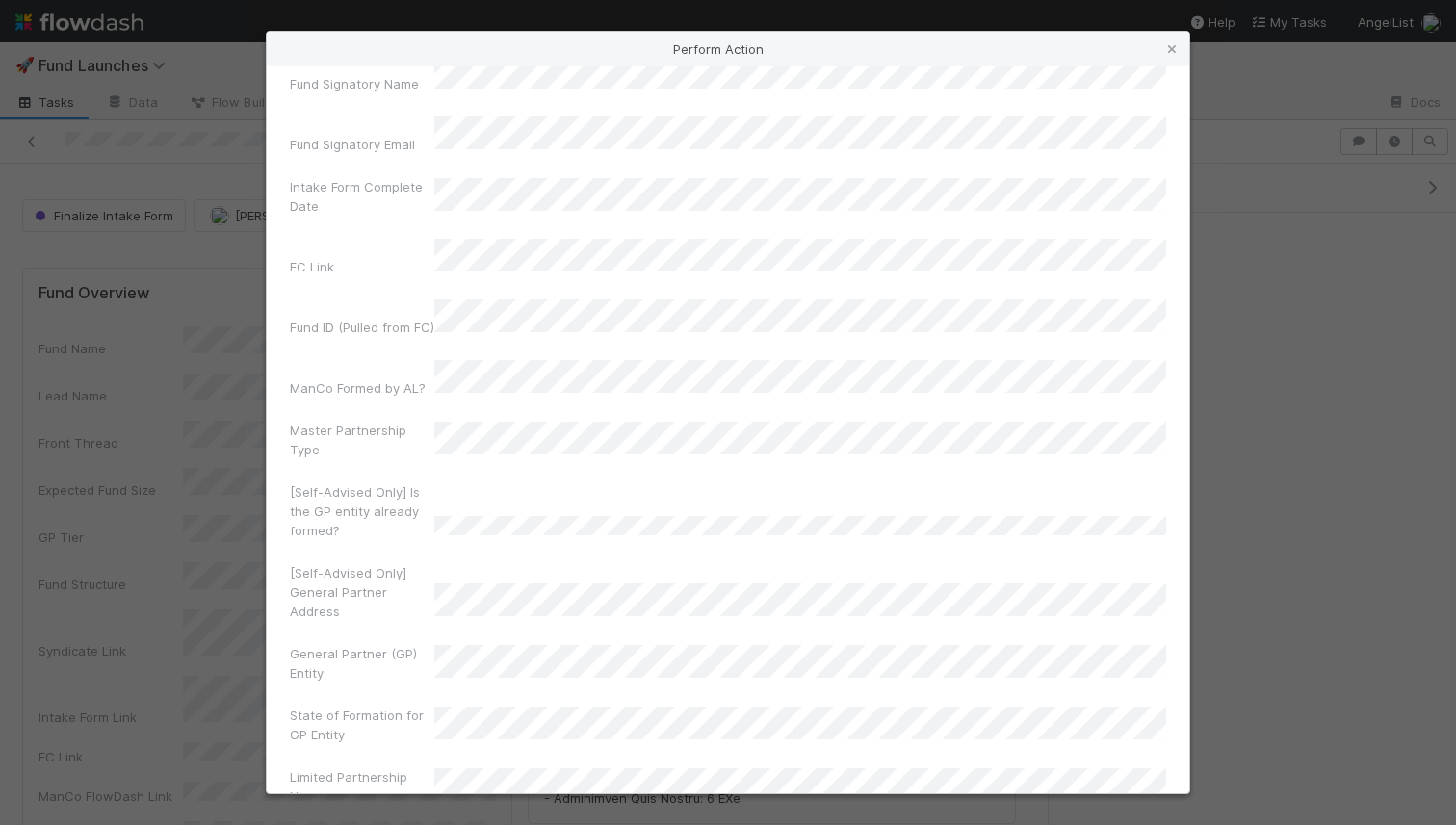
scroll to position [67, 0]
click at [446, 484] on div "[Self-Advised Only] Is the GP entity already formed?" at bounding box center [728, 517] width 876 height 66
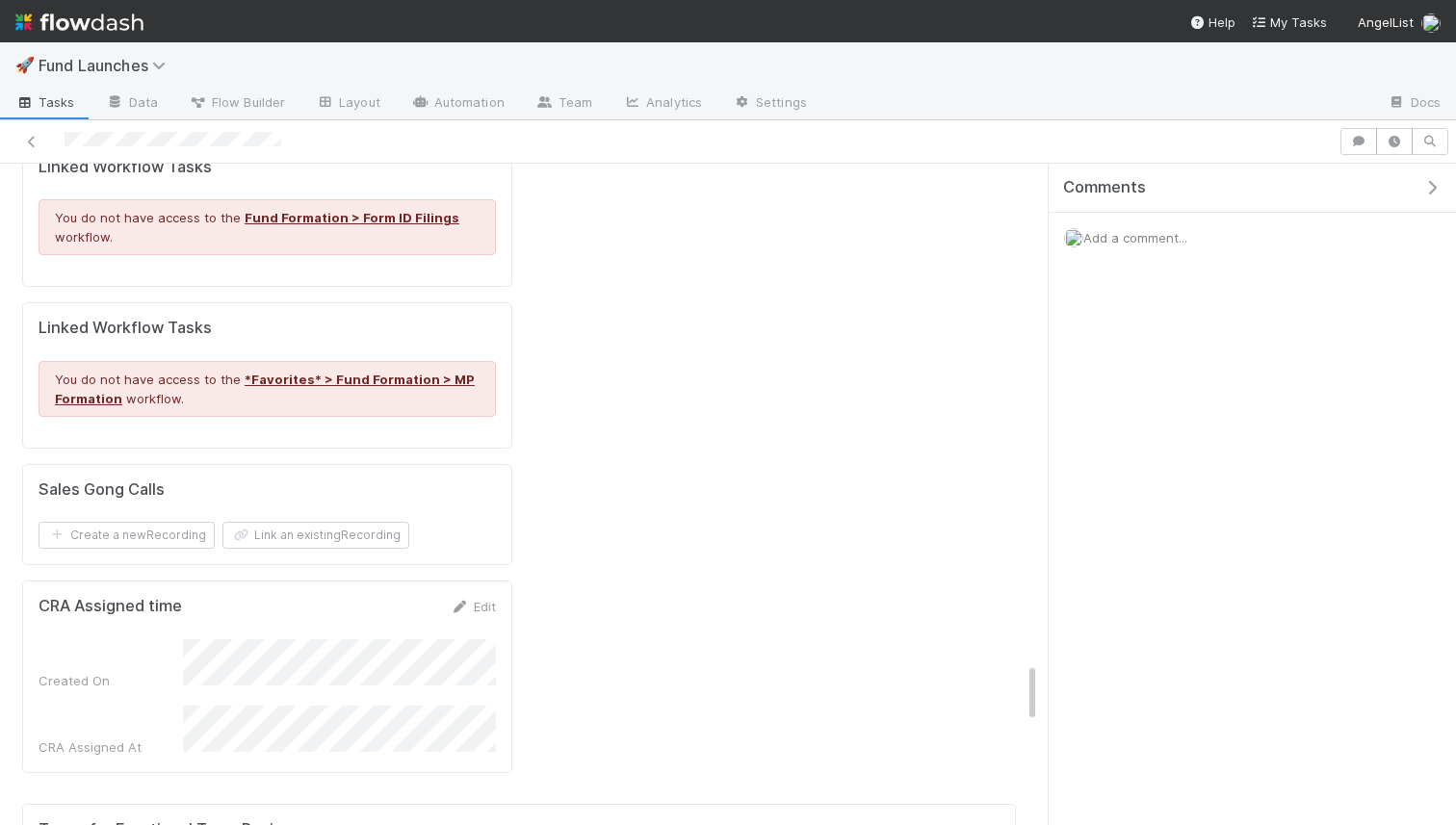
scroll to position [837, 0]
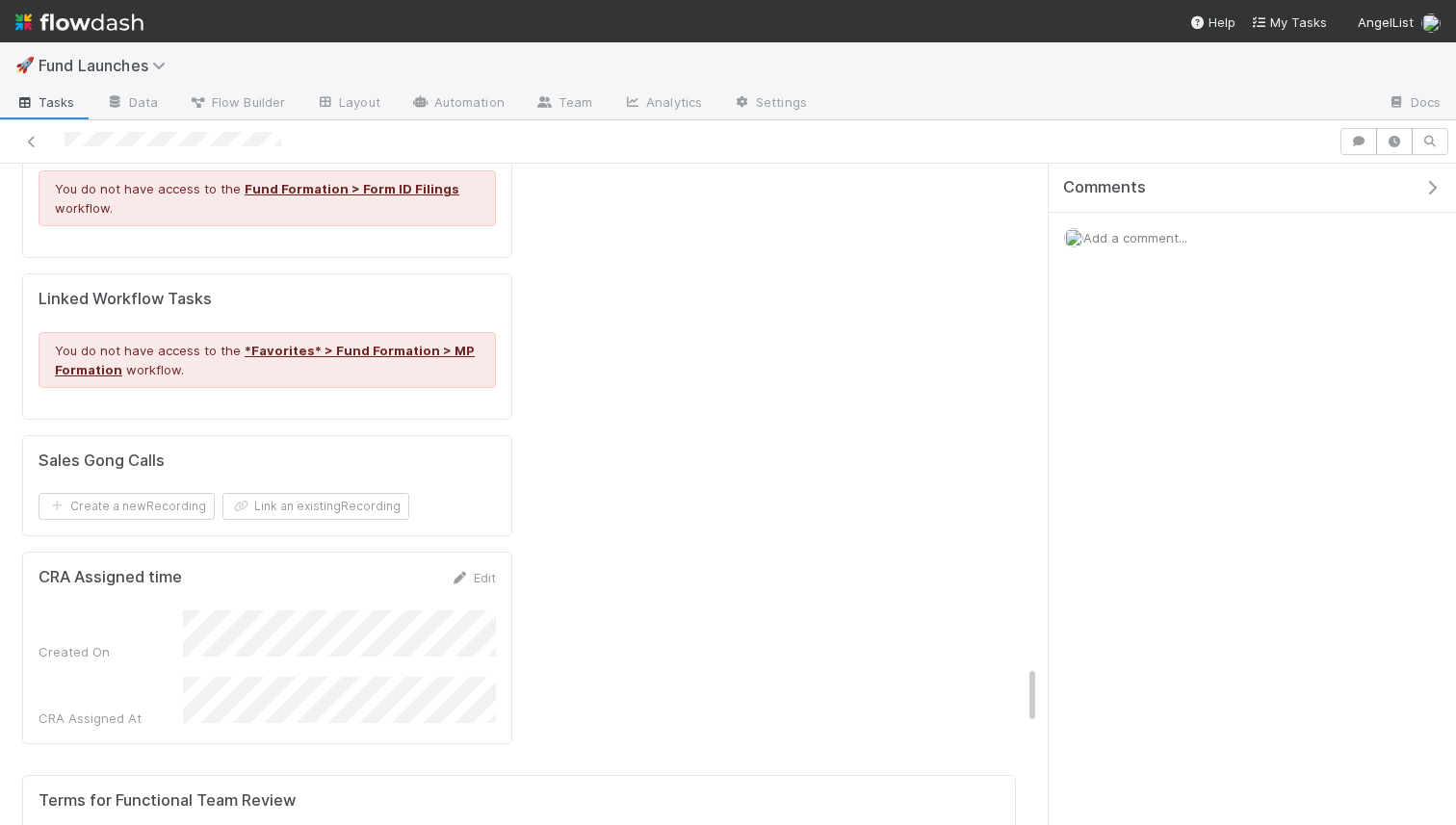
scroll to position [0, 906]
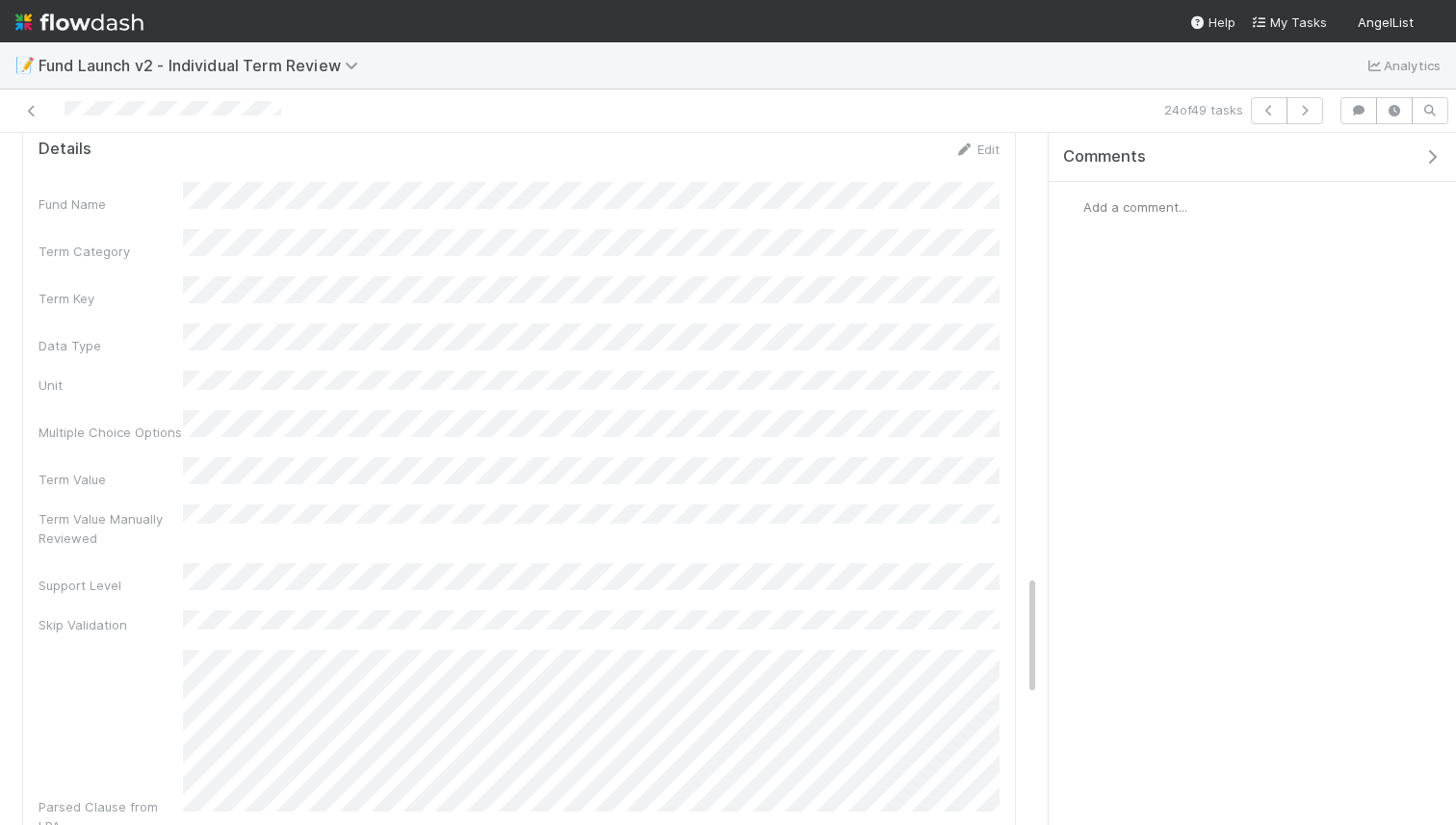
scroll to position [2519, 0]
